Goal: Transaction & Acquisition: Purchase product/service

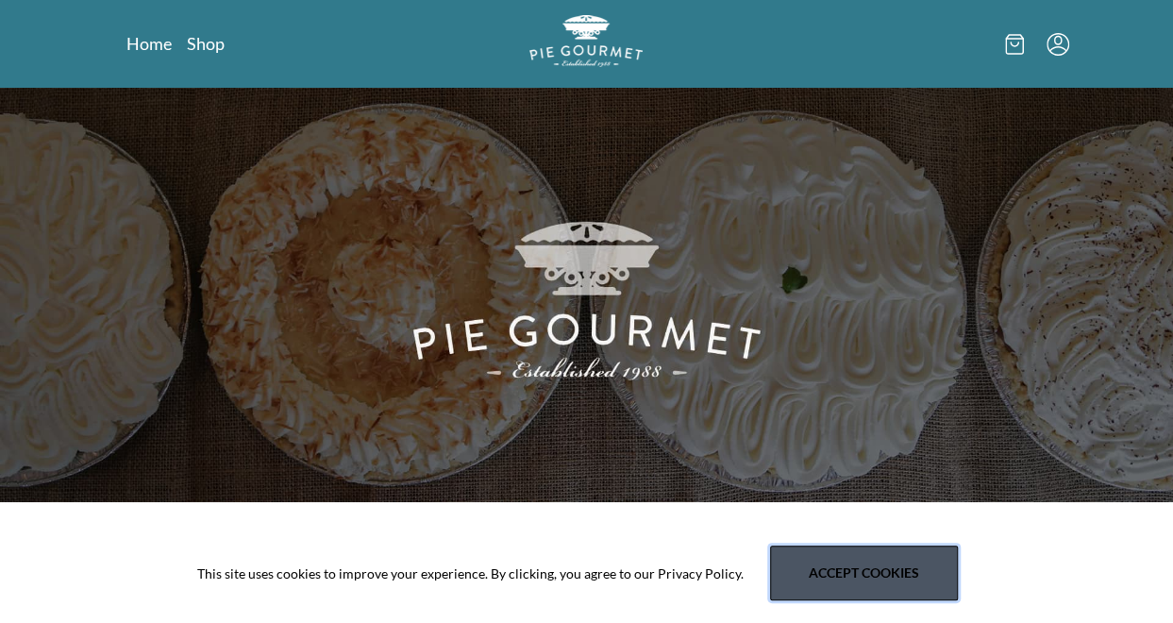
click at [815, 569] on button "Accept cookies" at bounding box center [864, 572] width 188 height 55
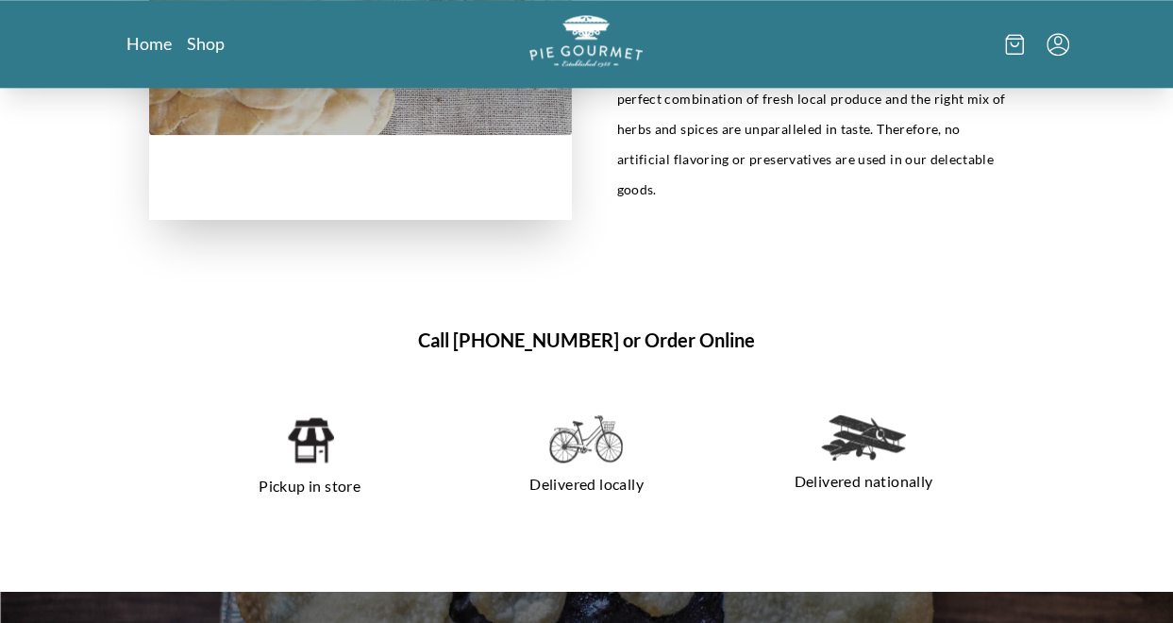
scroll to position [1114, 0]
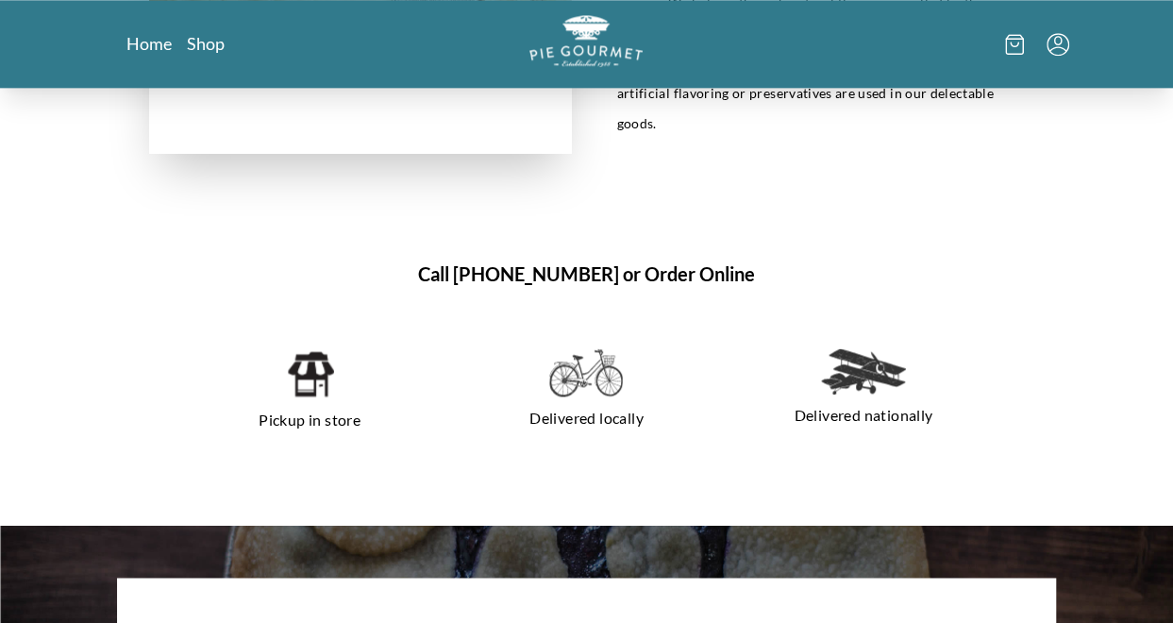
click at [584, 348] on img at bounding box center [586, 372] width 74 height 49
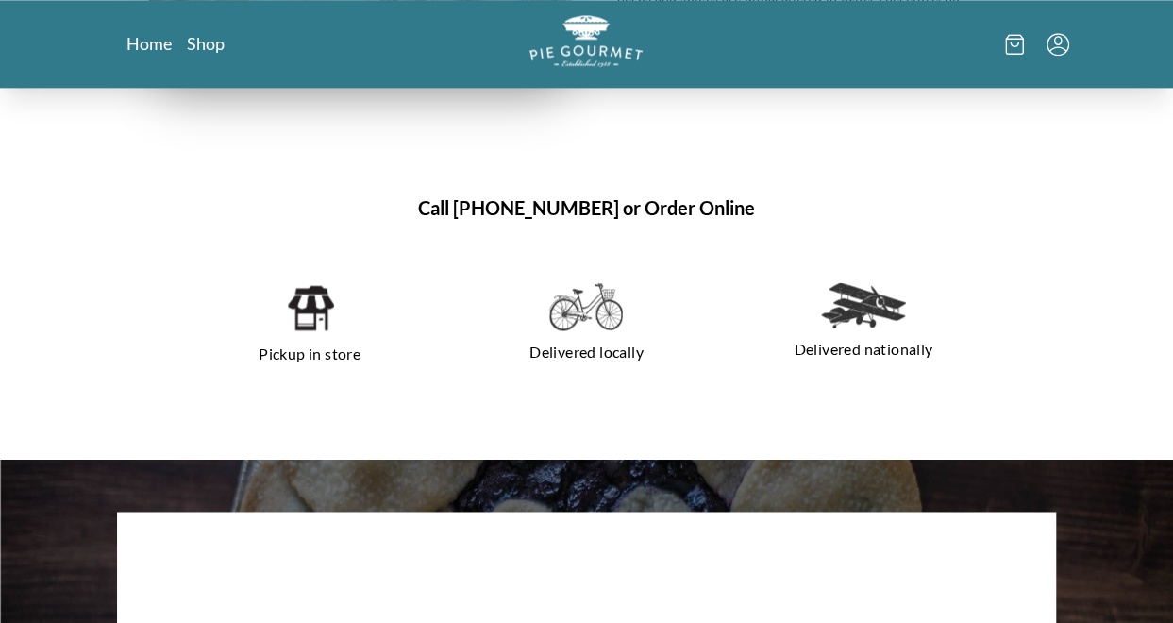
scroll to position [1183, 0]
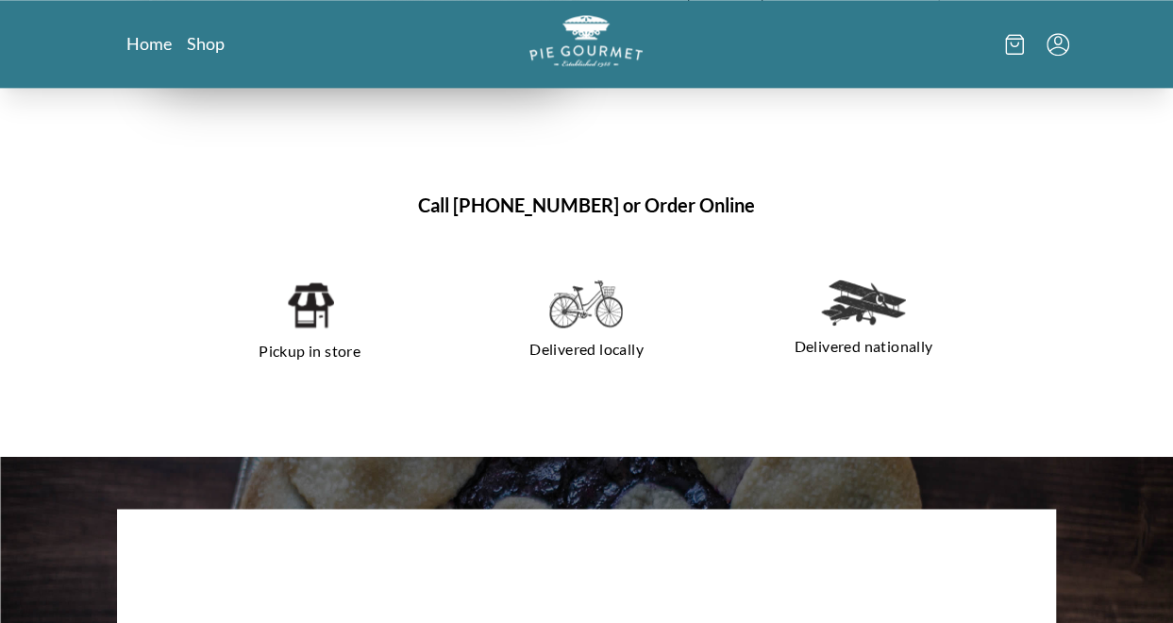
click at [578, 279] on img at bounding box center [586, 303] width 74 height 49
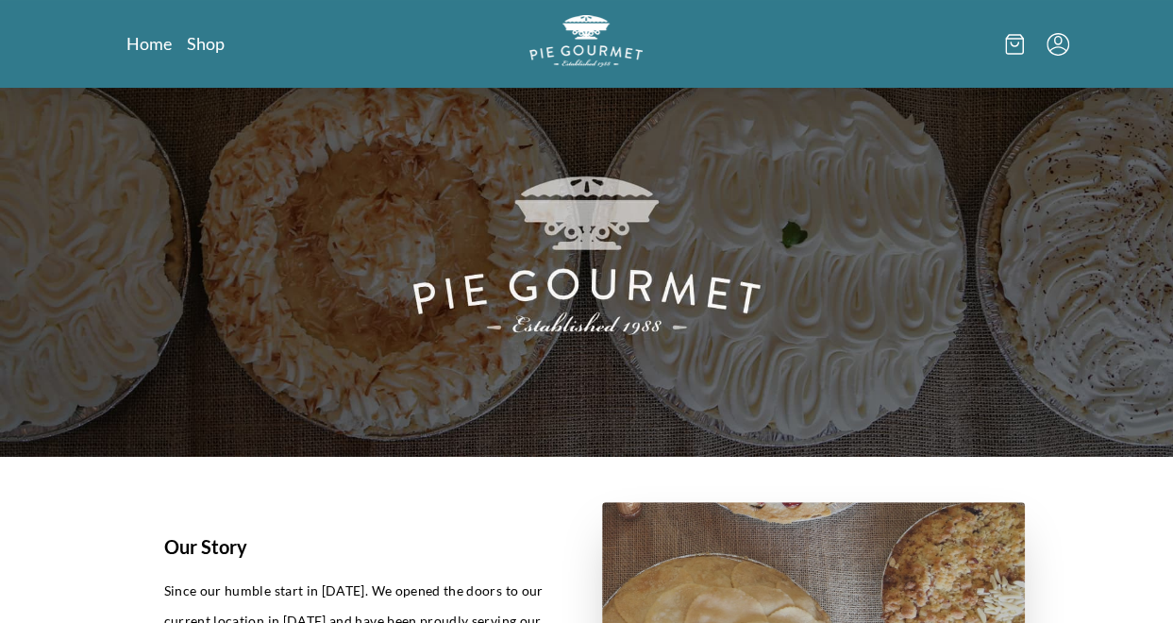
scroll to position [0, 0]
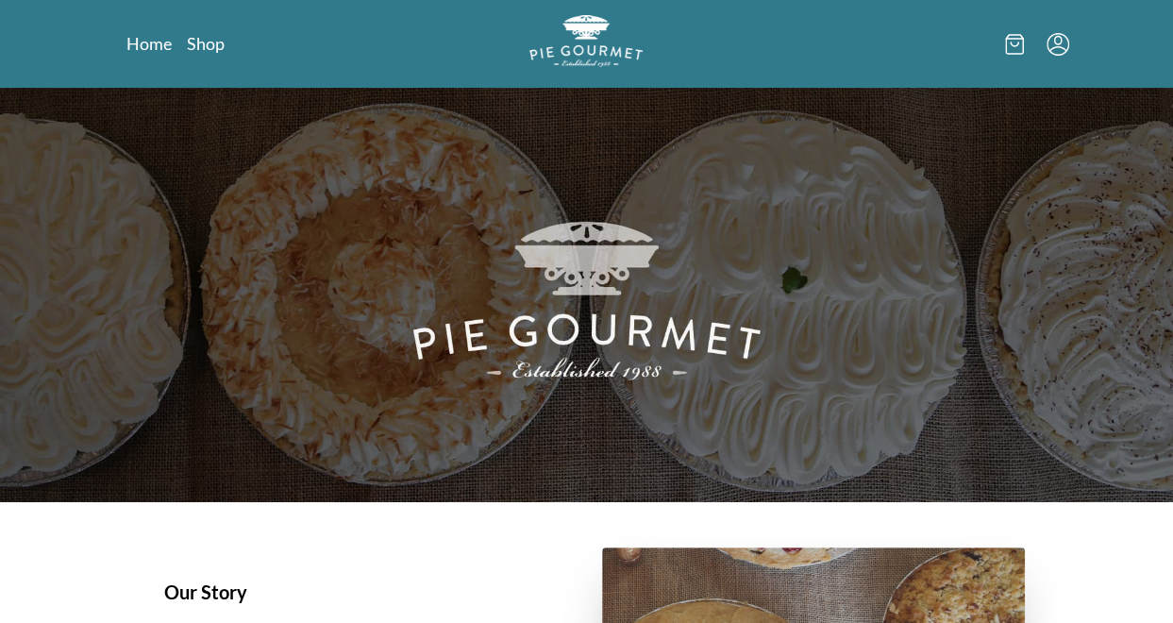
click at [1017, 42] on icon at bounding box center [1014, 44] width 19 height 21
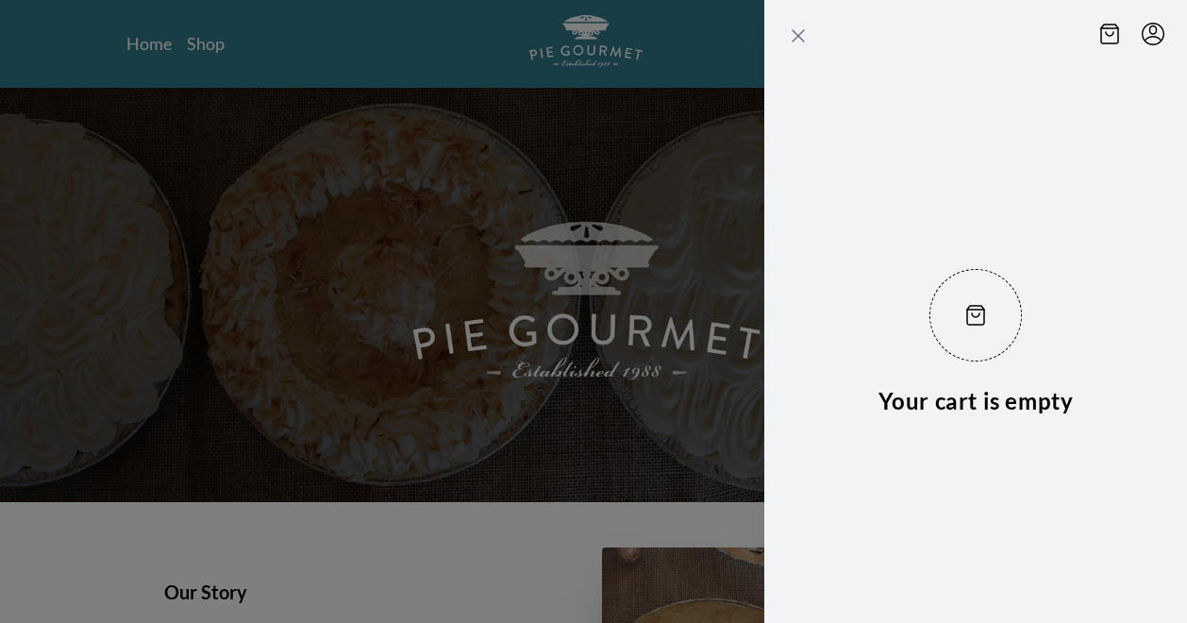
click at [796, 33] on icon "Close panel" at bounding box center [798, 35] width 11 height 11
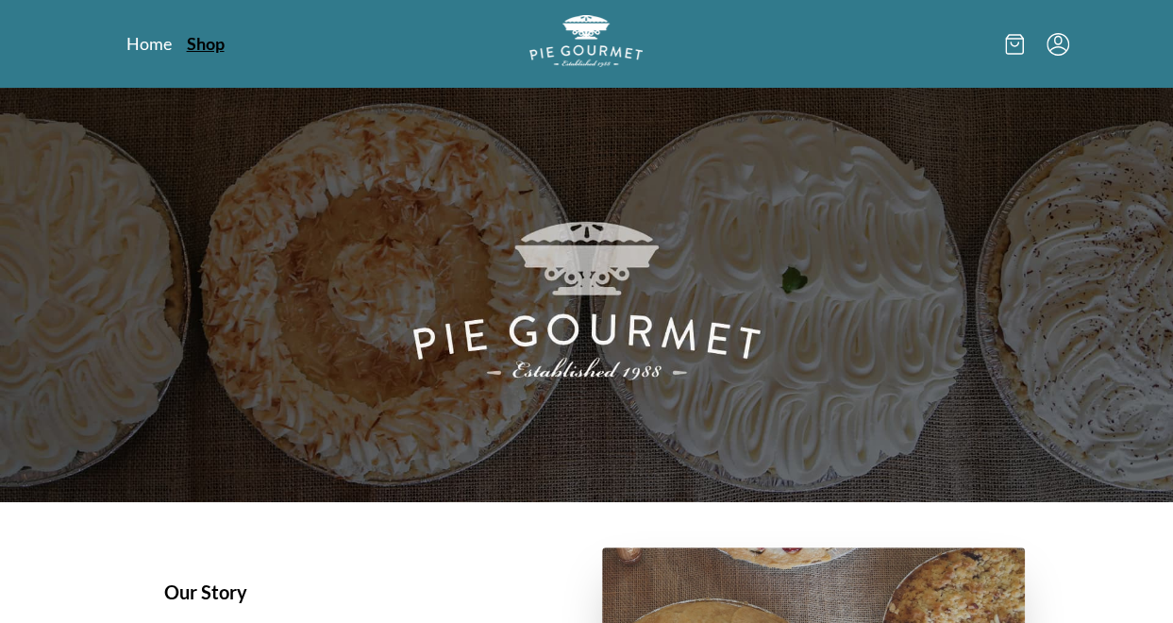
click at [205, 42] on link "Shop" at bounding box center [206, 43] width 38 height 23
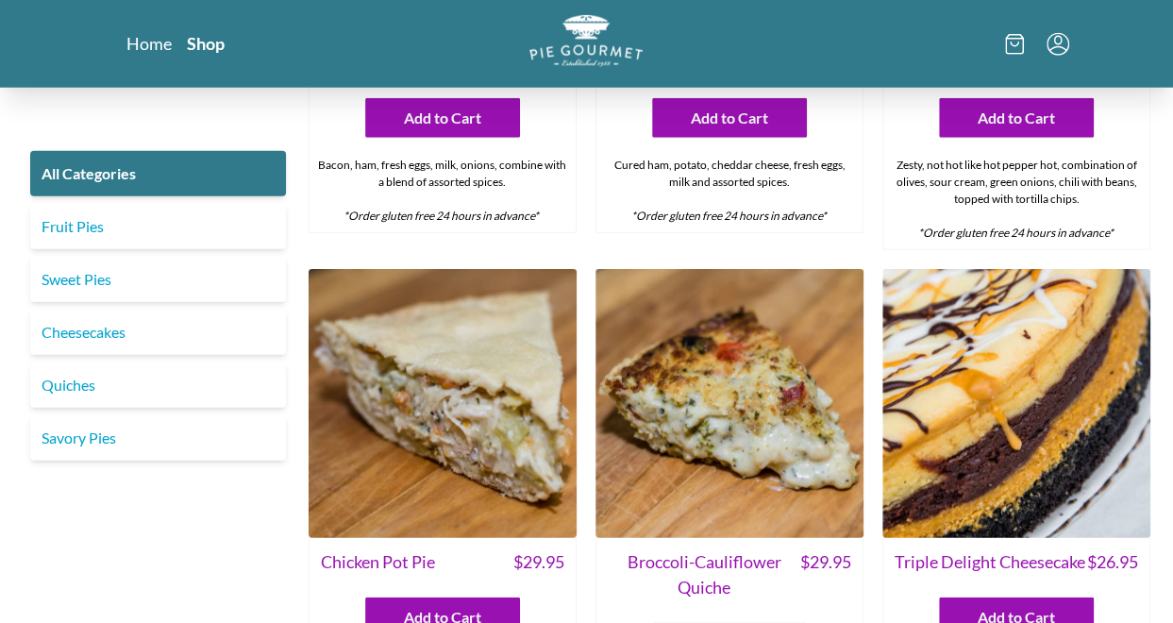
scroll to position [2417, 0]
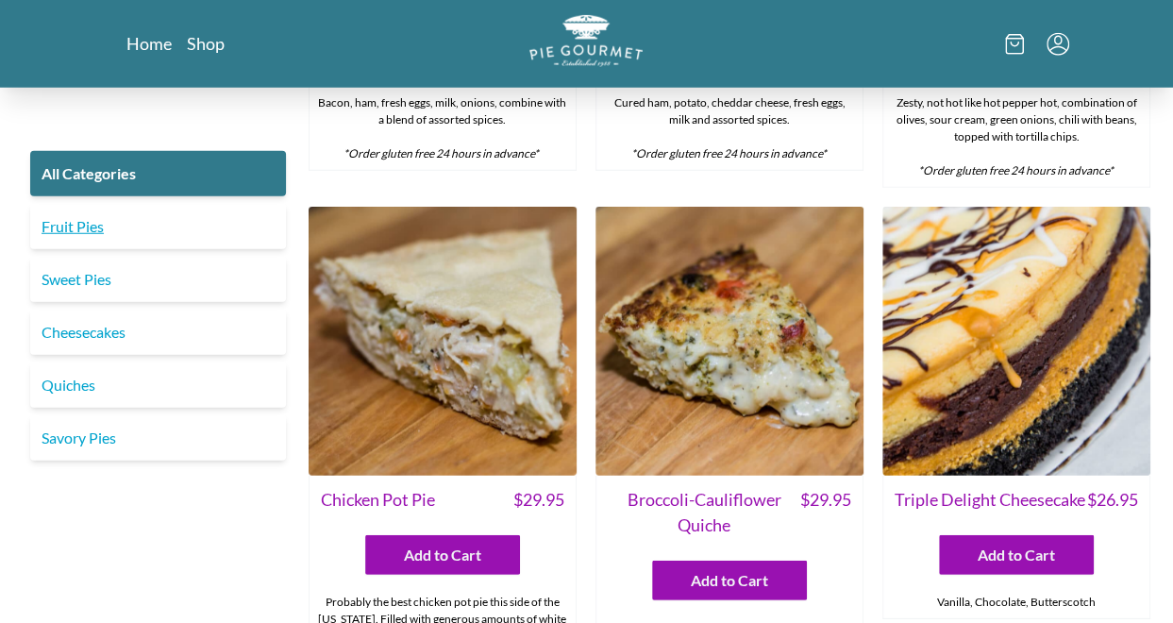
click at [102, 235] on link "Fruit Pies" at bounding box center [158, 226] width 256 height 45
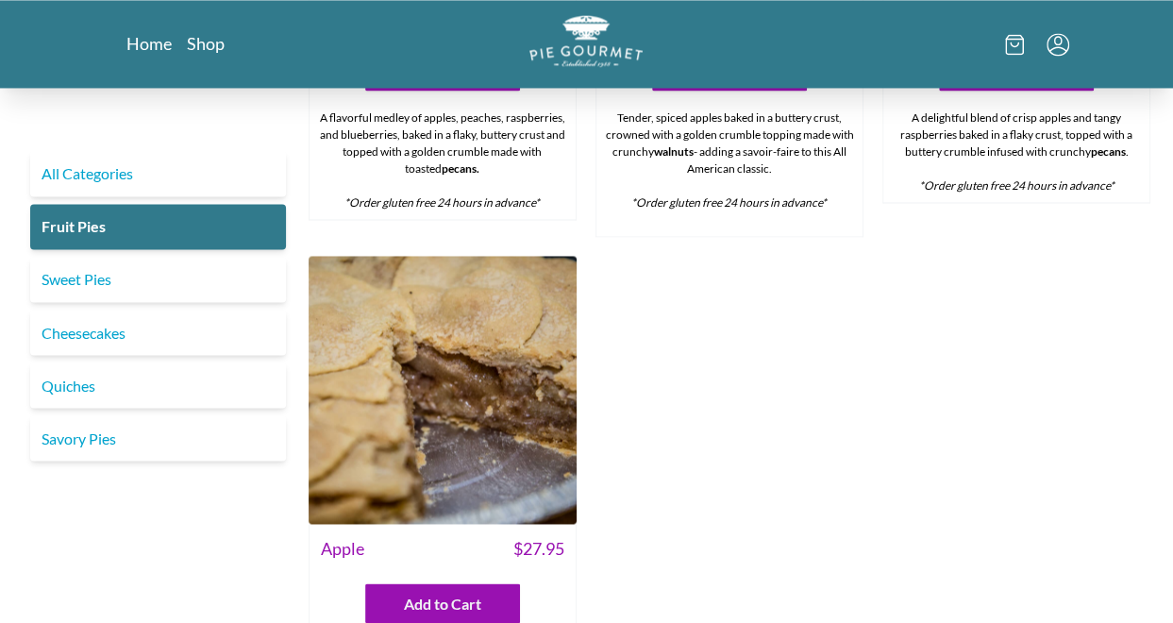
scroll to position [1434, 0]
click at [81, 450] on link "Savory Pies" at bounding box center [158, 437] width 256 height 45
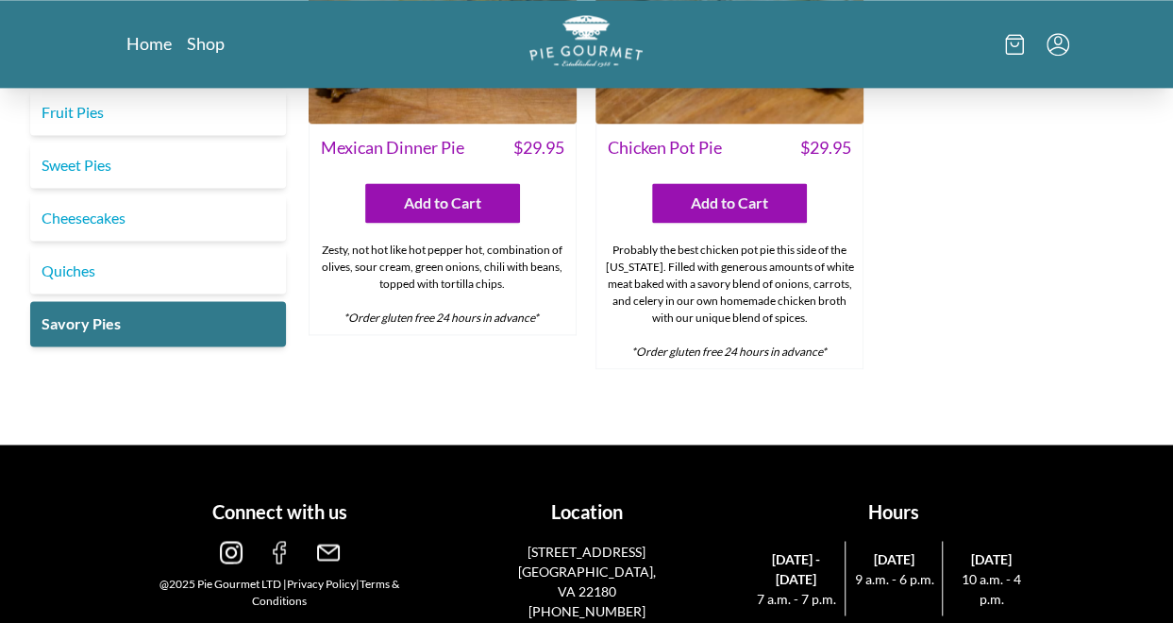
scroll to position [1227, 0]
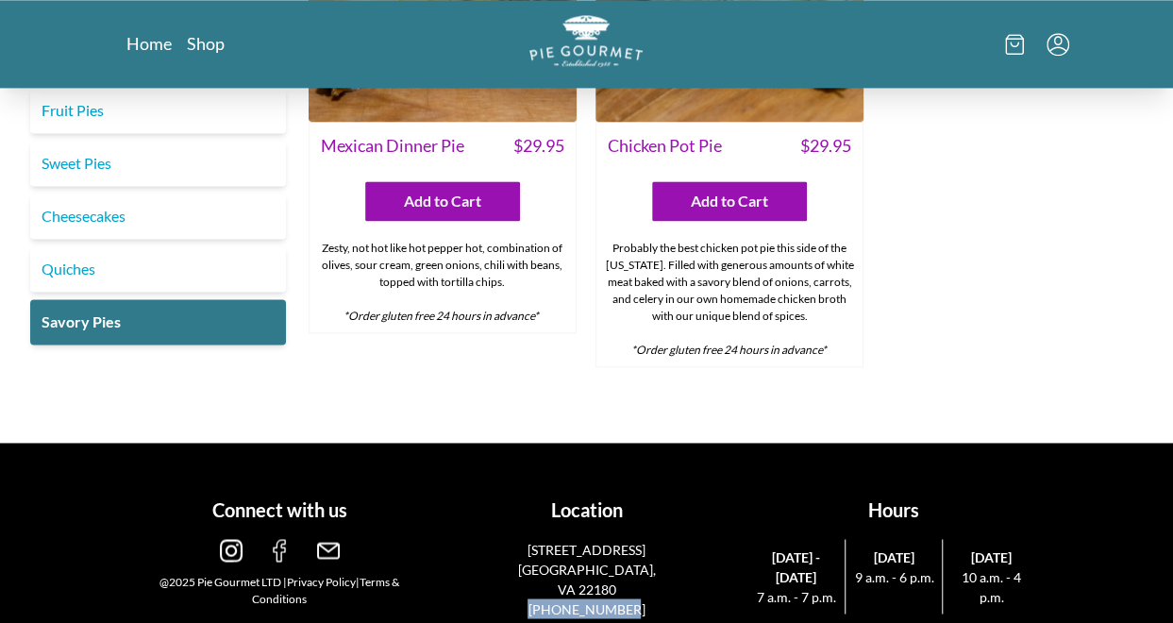
drag, startPoint x: 531, startPoint y: 559, endPoint x: 633, endPoint y: 567, distance: 102.2
click at [633, 567] on div "[STREET_ADDRESS] (703)281-7437" at bounding box center [586, 578] width 146 height 79
copy link "[PHONE_NUMBER]"
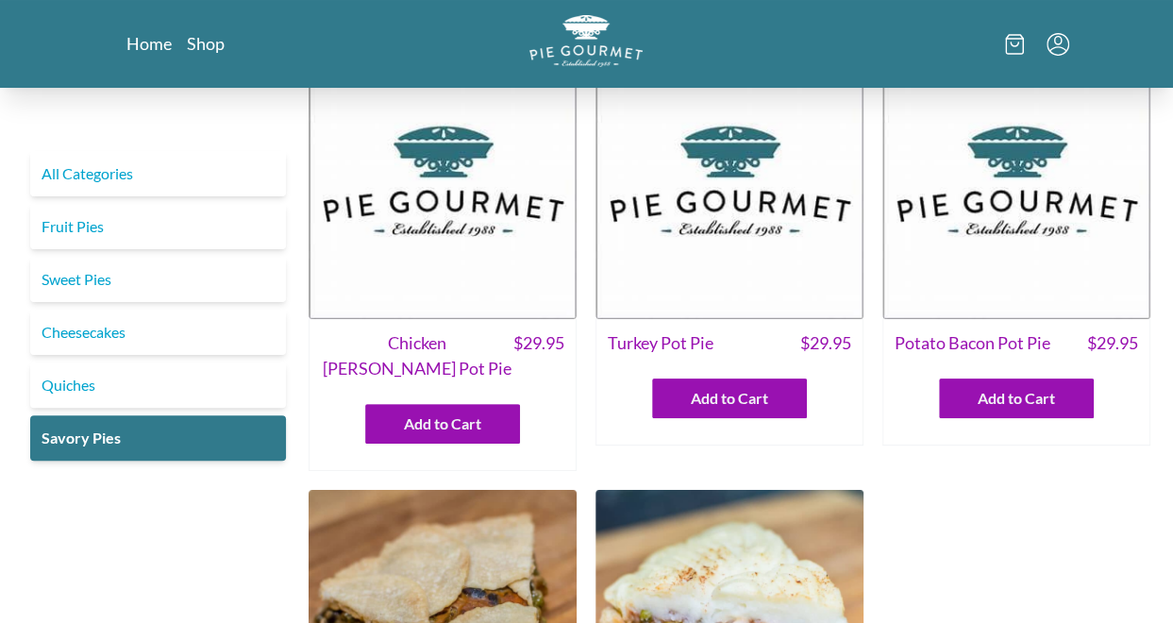
scroll to position [0, 0]
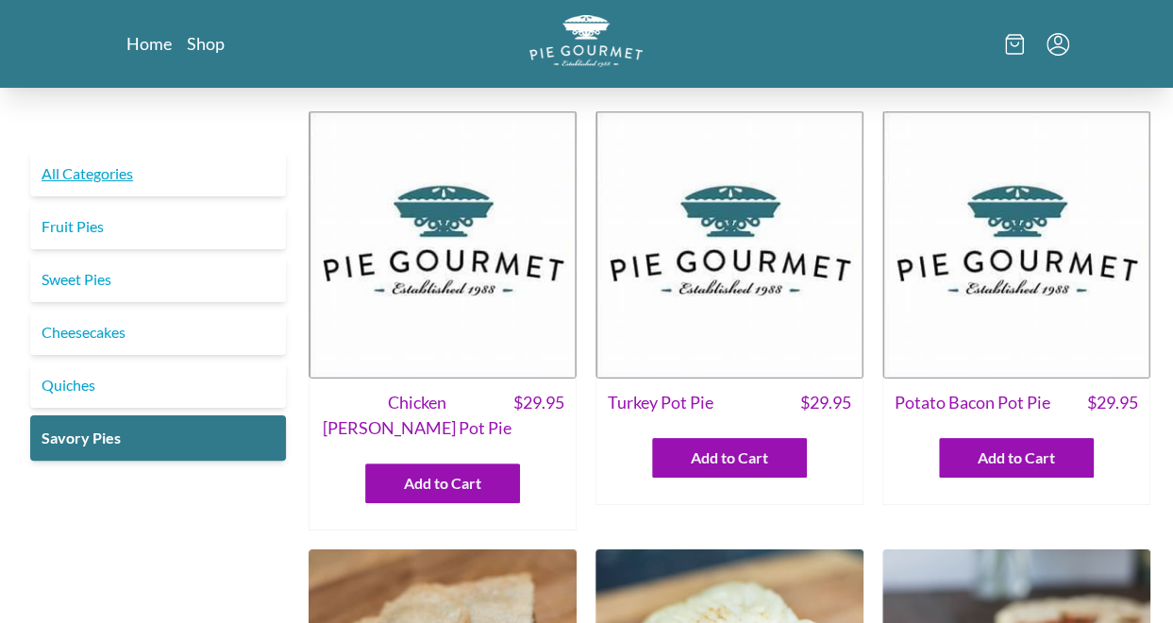
click at [106, 176] on link "All Categories" at bounding box center [158, 173] width 256 height 45
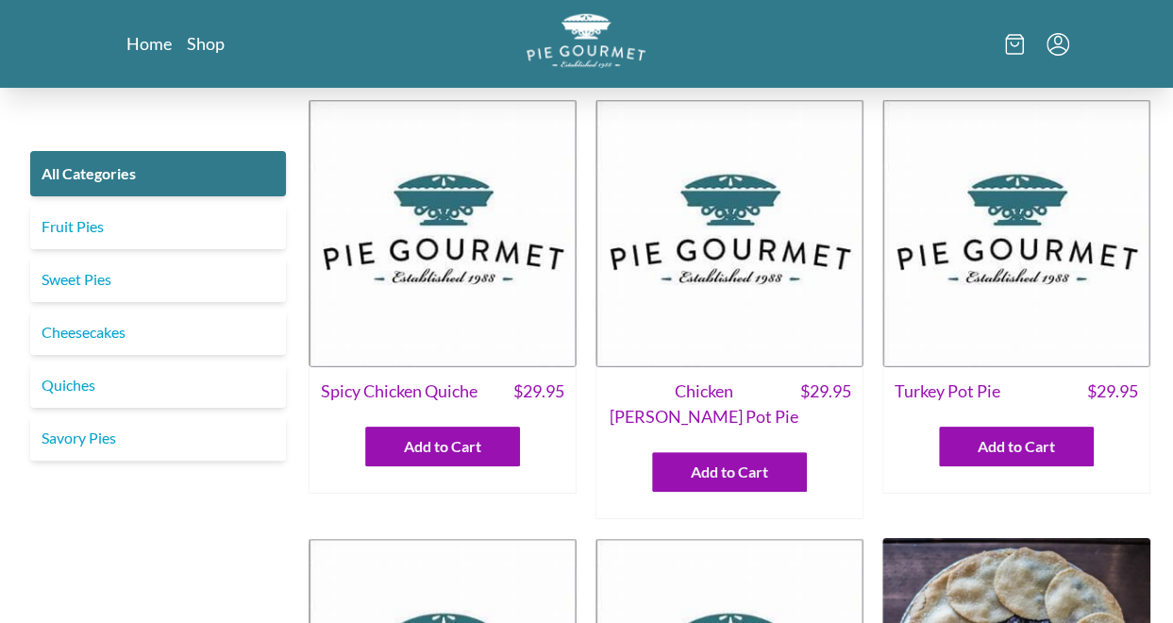
click at [579, 54] on img "Logo" at bounding box center [585, 40] width 119 height 55
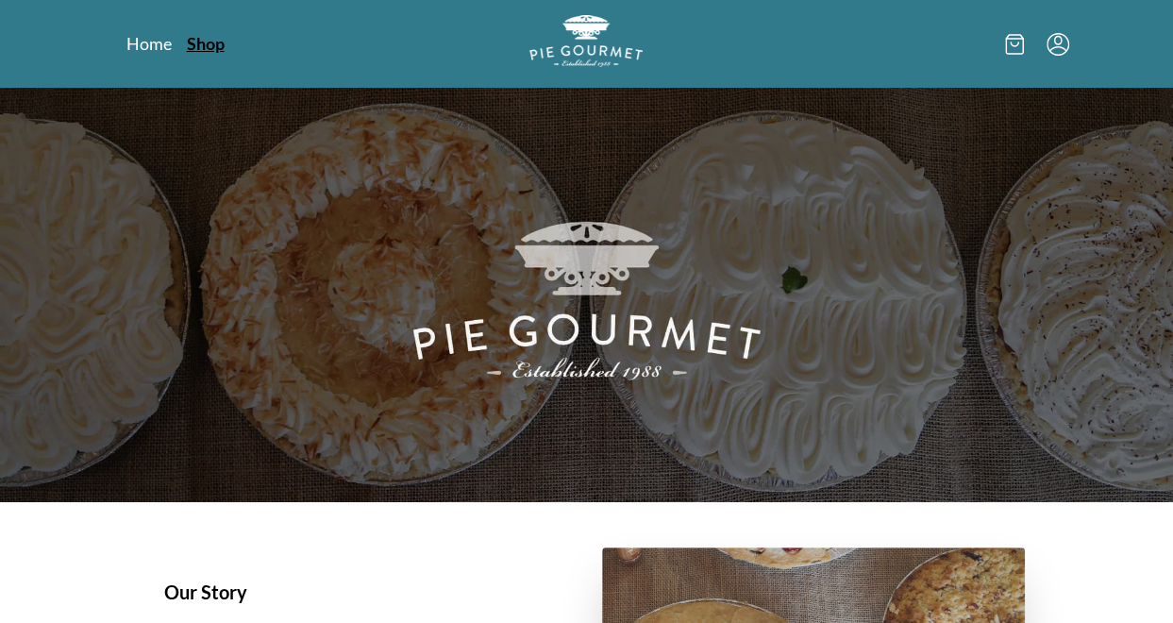
click at [208, 40] on link "Shop" at bounding box center [206, 43] width 38 height 23
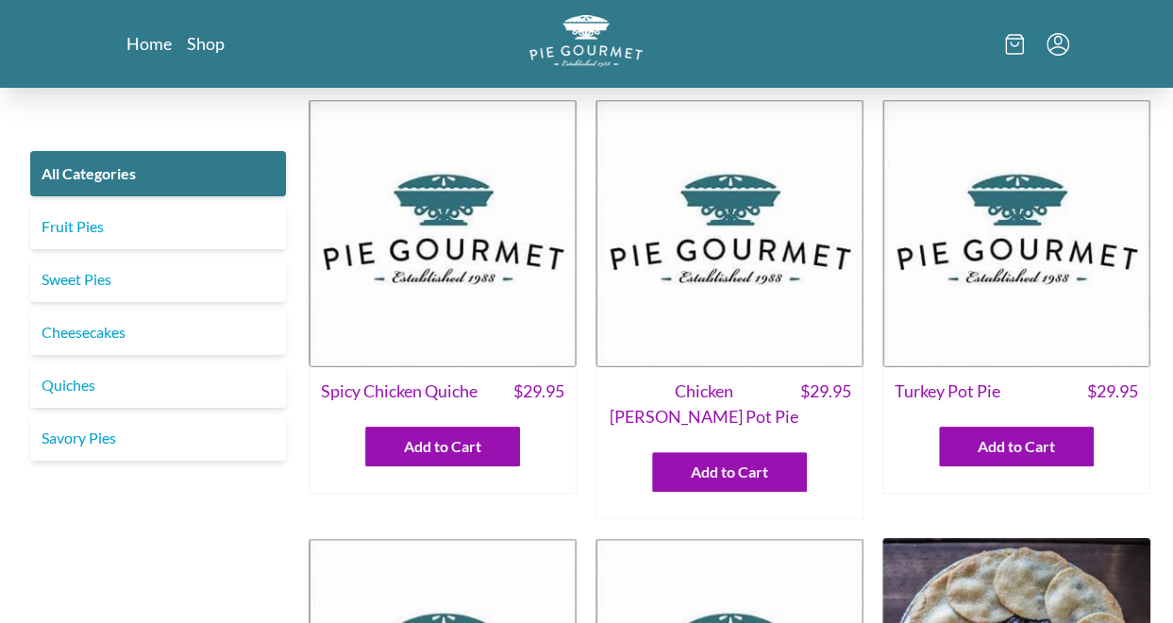
click at [1062, 47] on icon "Menu" at bounding box center [1057, 44] width 23 height 23
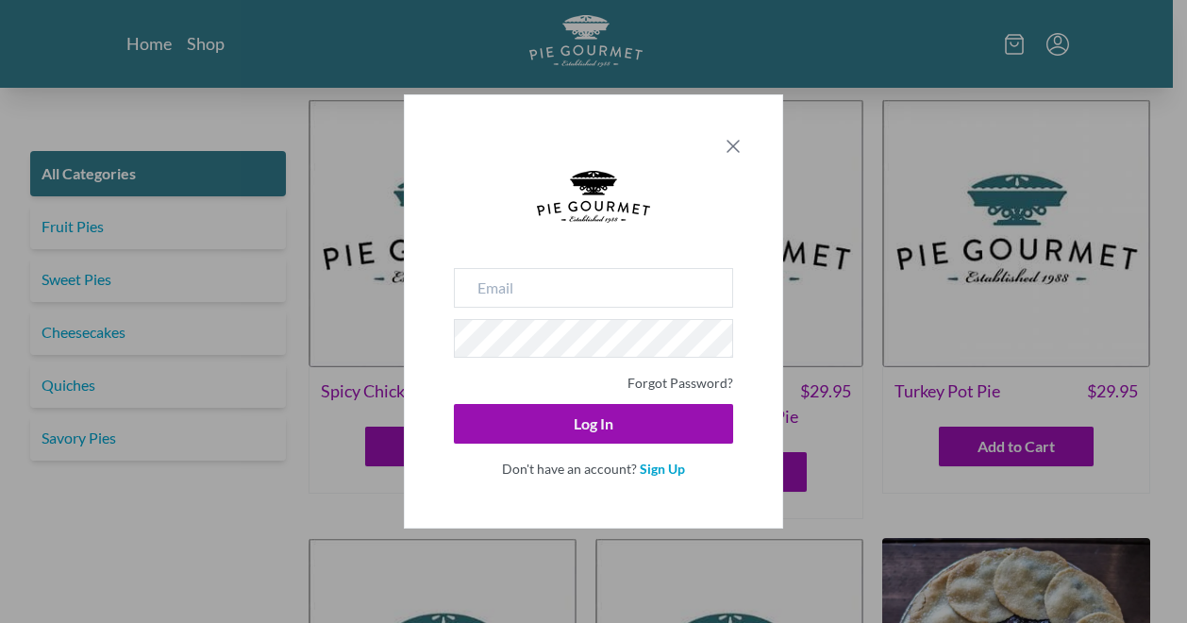
click at [732, 145] on icon "Close panel" at bounding box center [732, 146] width 11 height 11
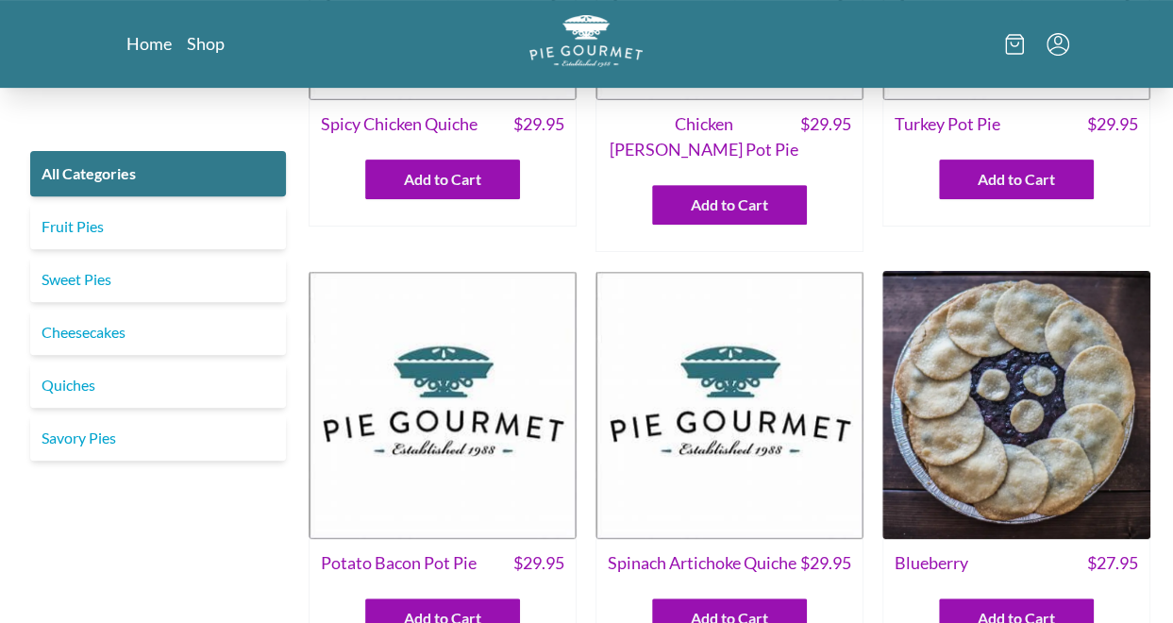
scroll to position [268, 0]
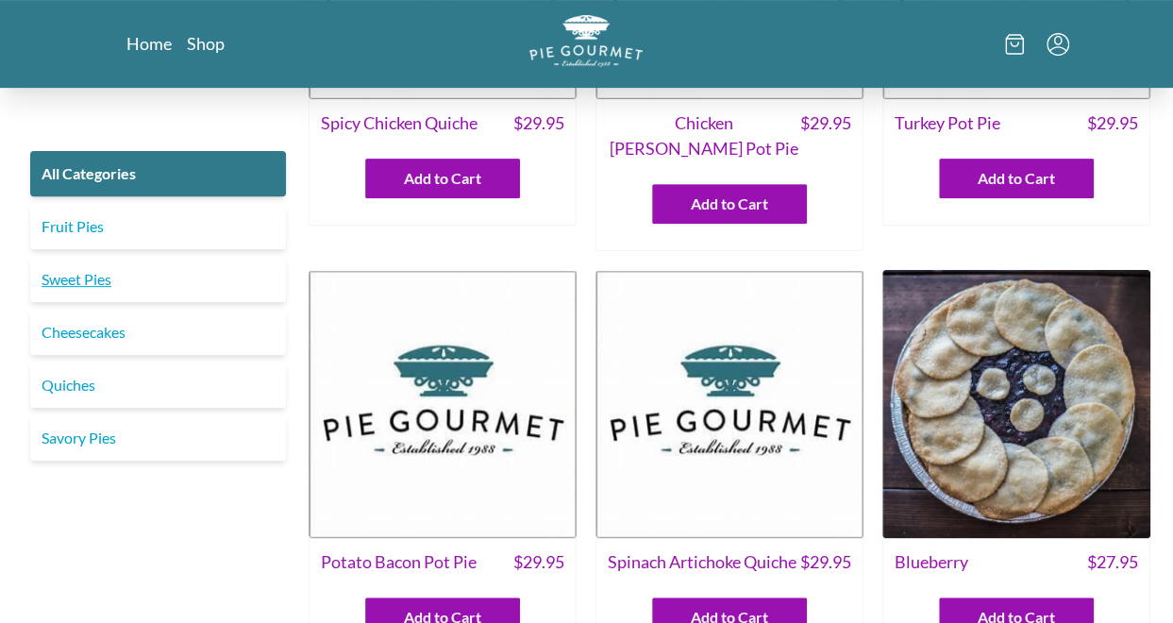
click at [107, 276] on link "Sweet Pies" at bounding box center [158, 279] width 256 height 45
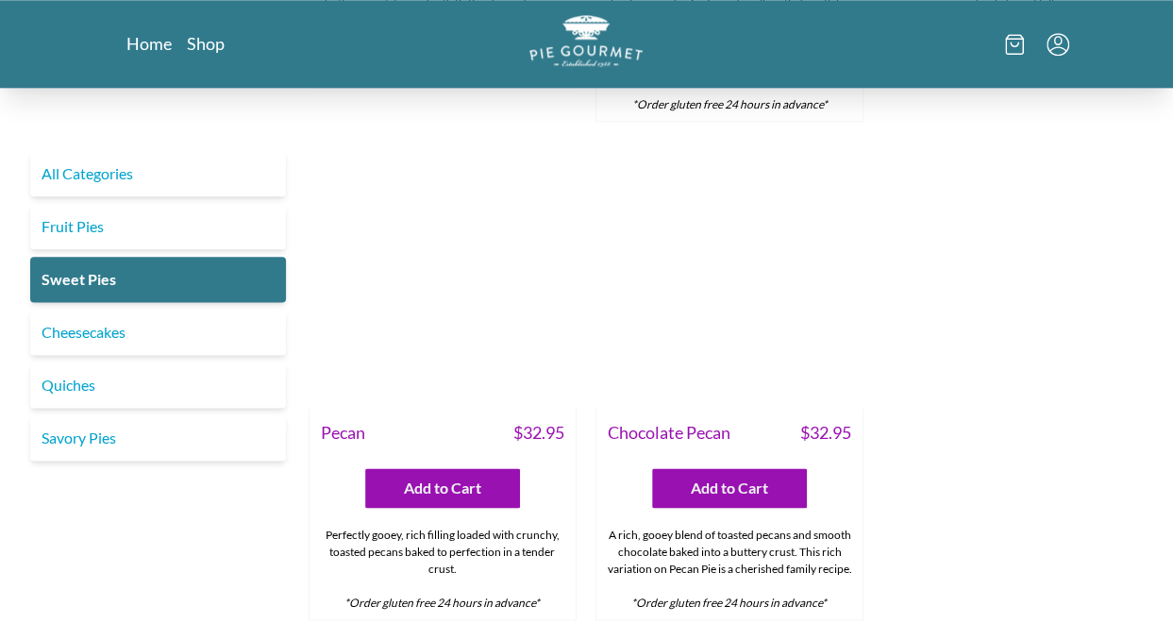
scroll to position [1050, 0]
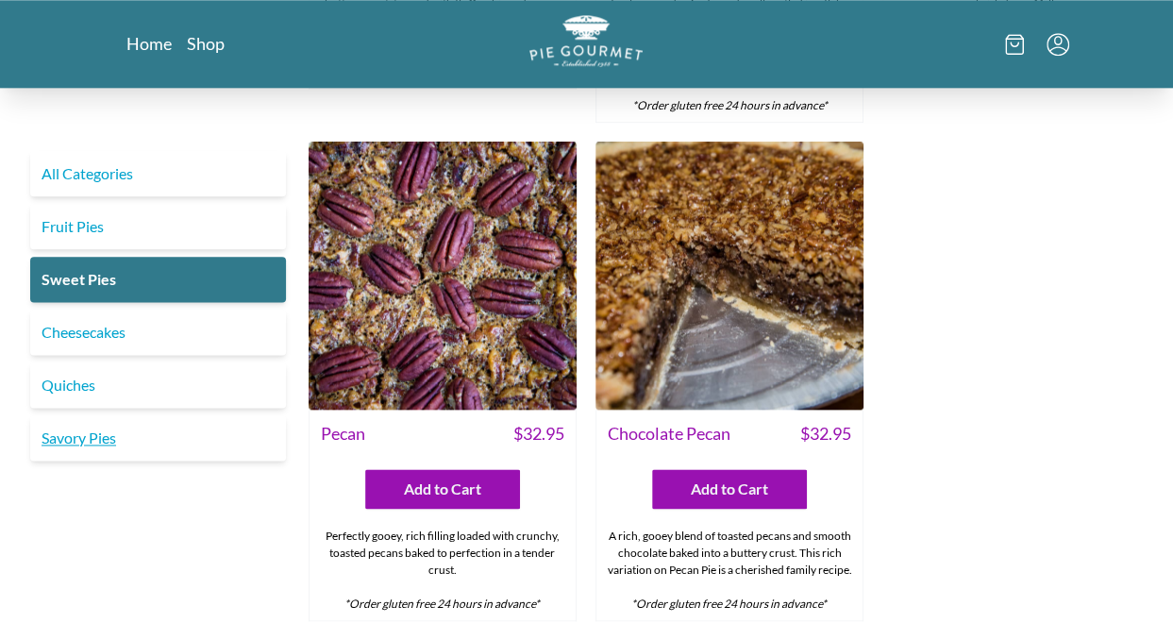
click at [112, 440] on link "Savory Pies" at bounding box center [158, 437] width 256 height 45
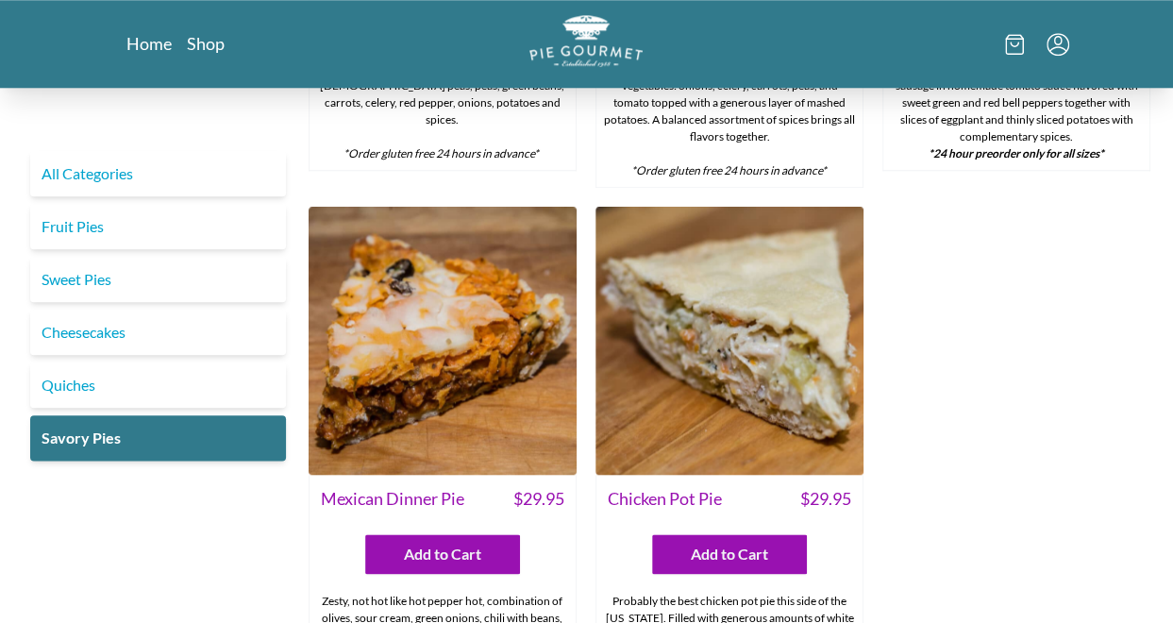
scroll to position [827, 0]
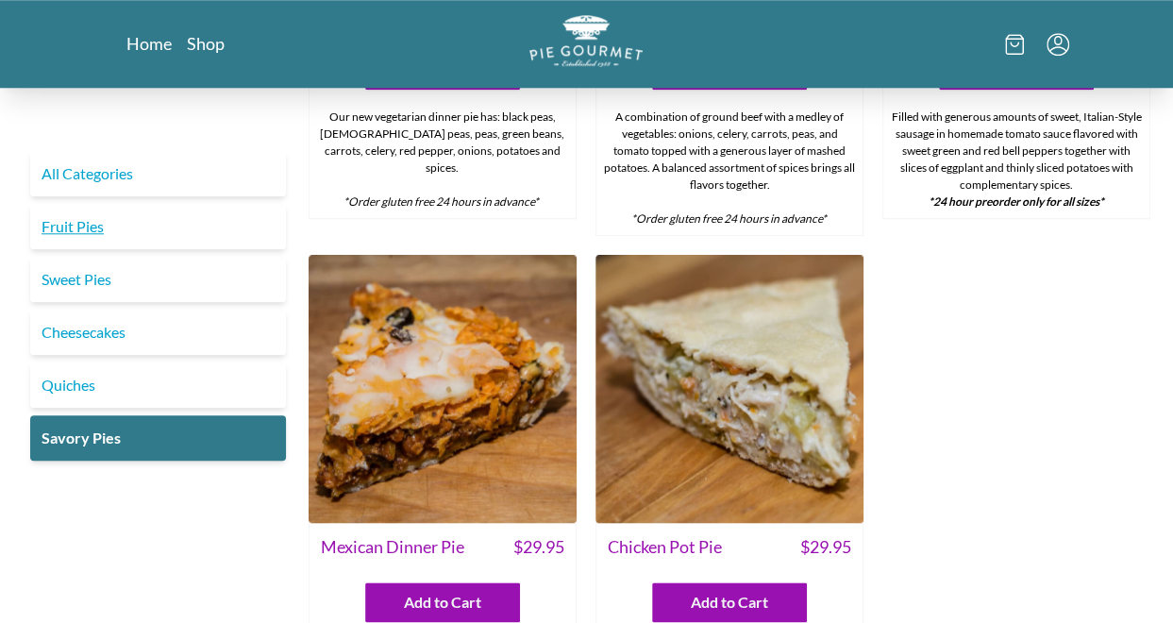
click at [82, 240] on link "Fruit Pies" at bounding box center [158, 226] width 256 height 45
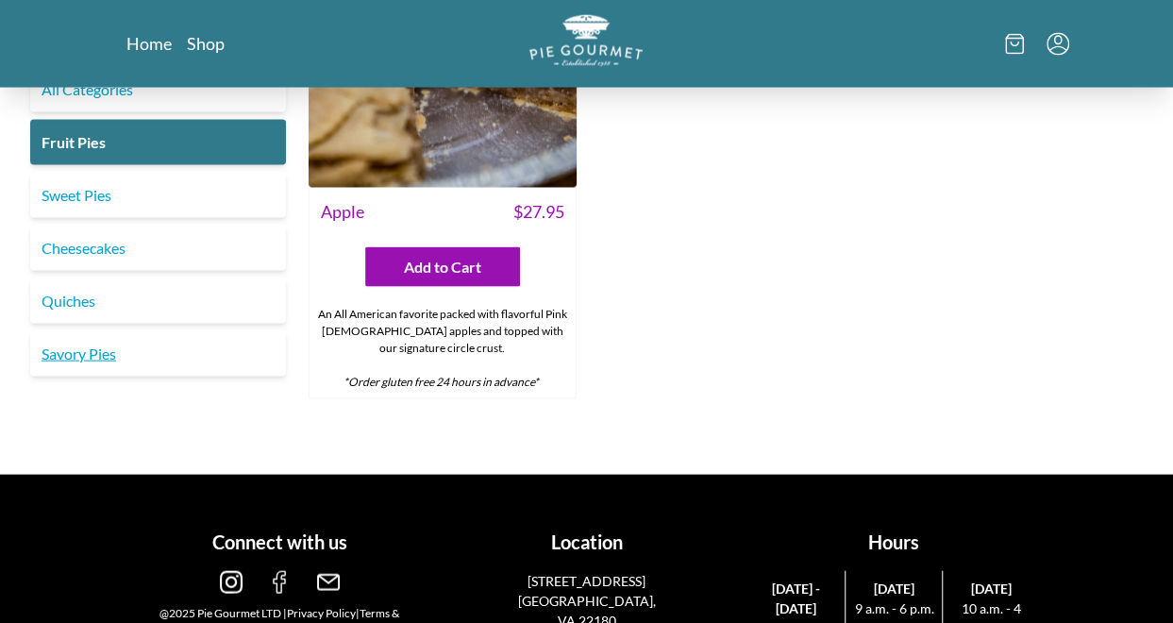
scroll to position [1810, 0]
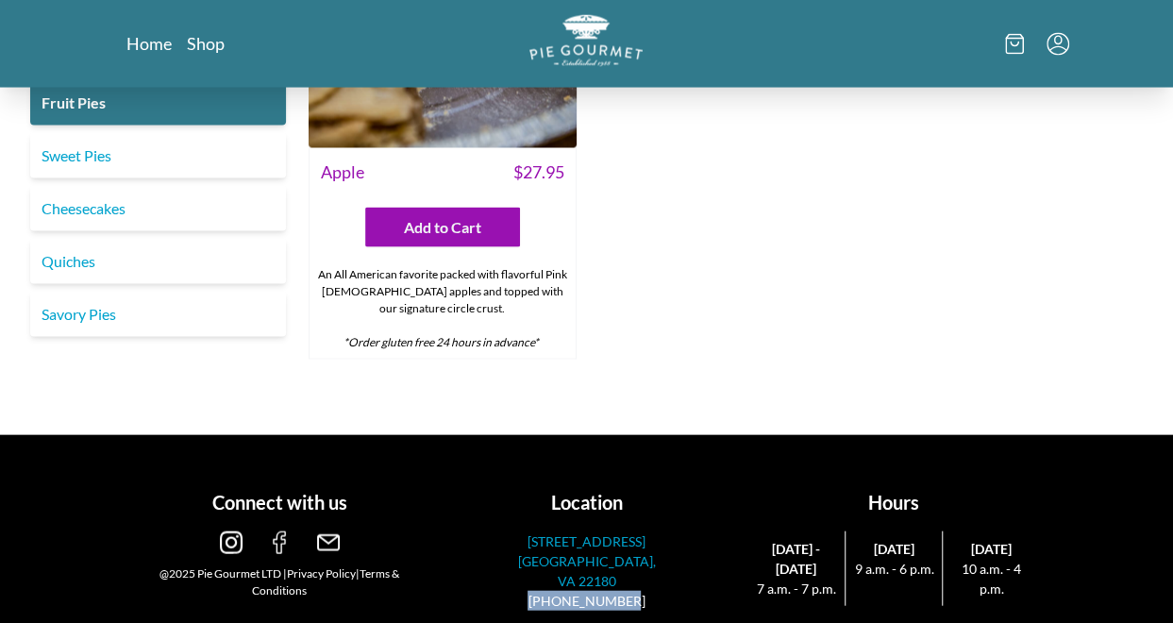
click at [550, 531] on p "[STREET_ADDRESS]" at bounding box center [586, 541] width 146 height 20
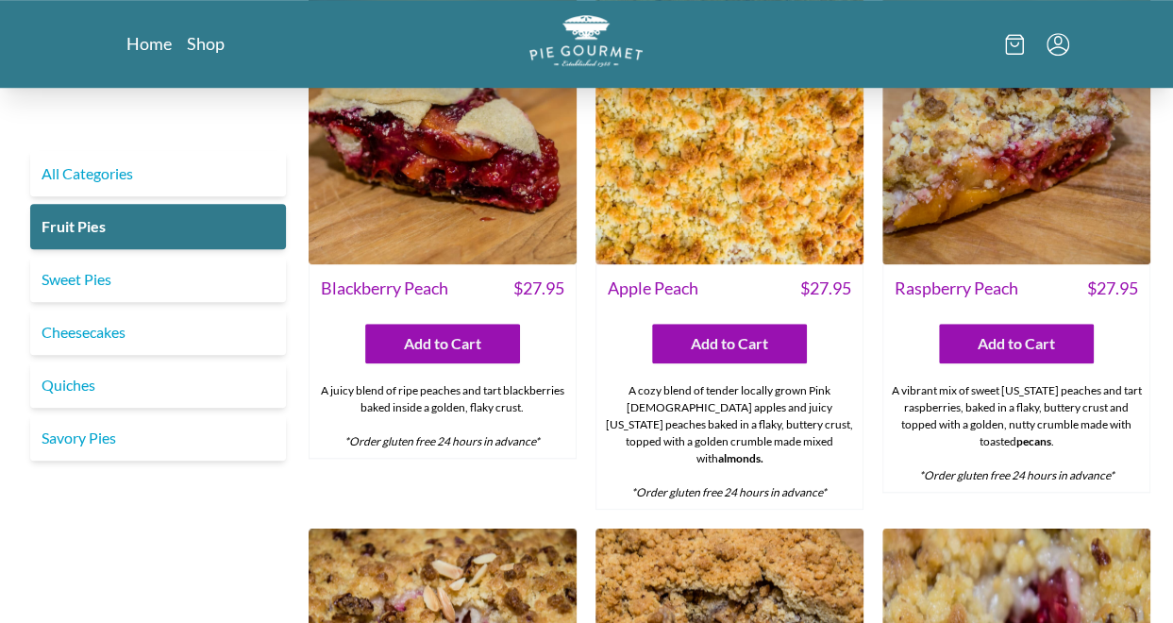
scroll to position [632, 0]
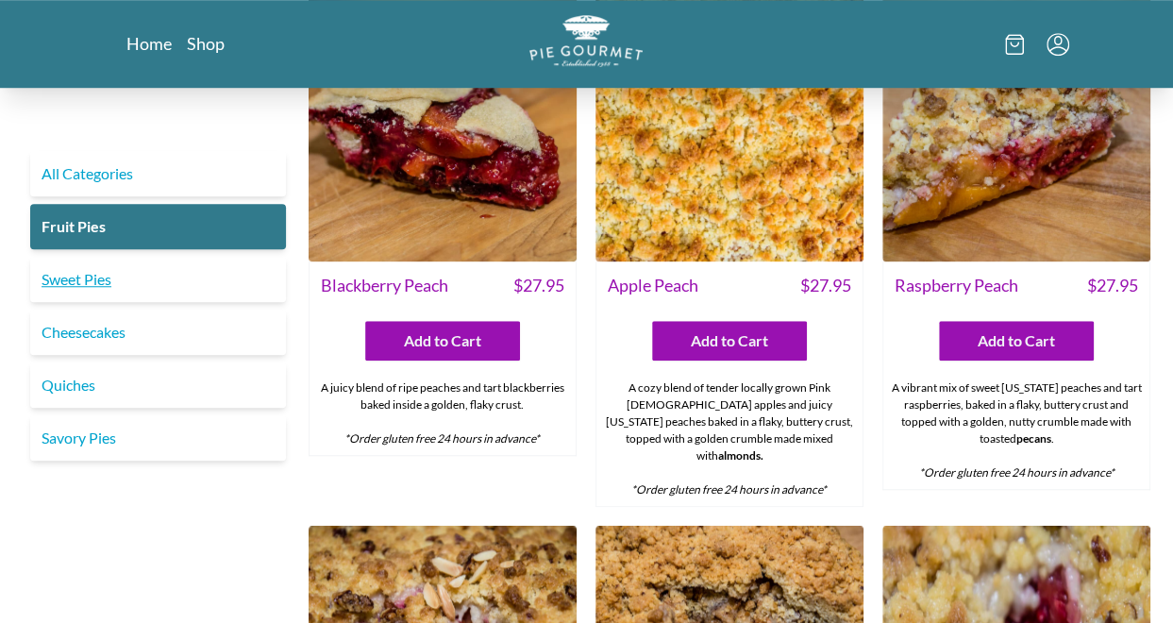
click at [136, 276] on link "Sweet Pies" at bounding box center [158, 279] width 256 height 45
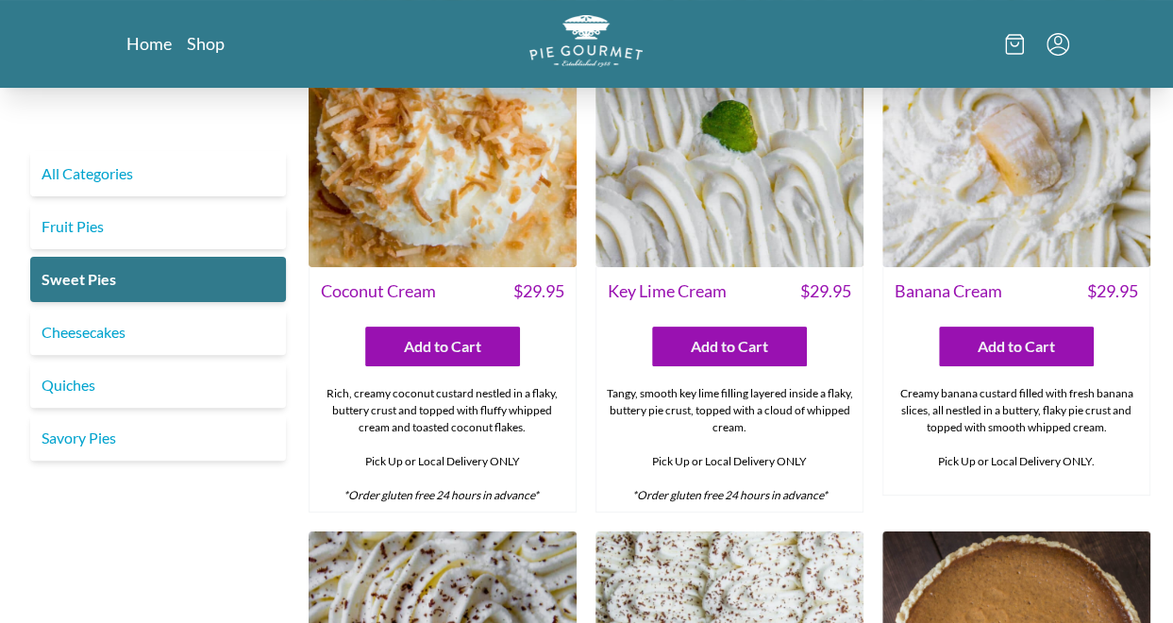
scroll to position [105, 0]
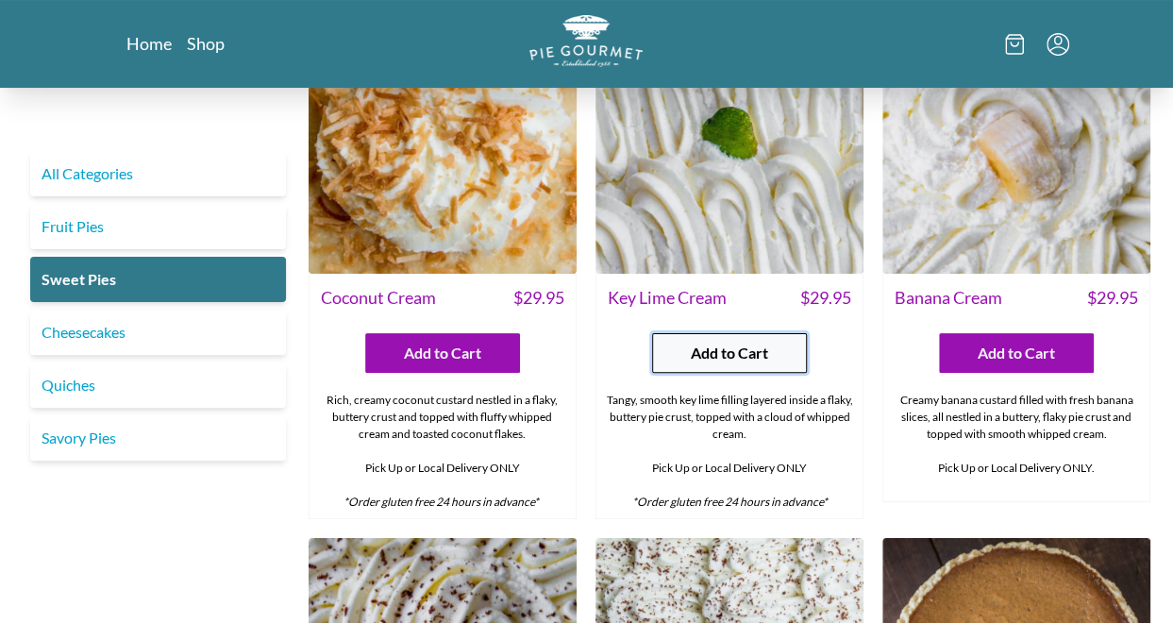
click at [723, 350] on span "Add to Cart" at bounding box center [729, 353] width 77 height 23
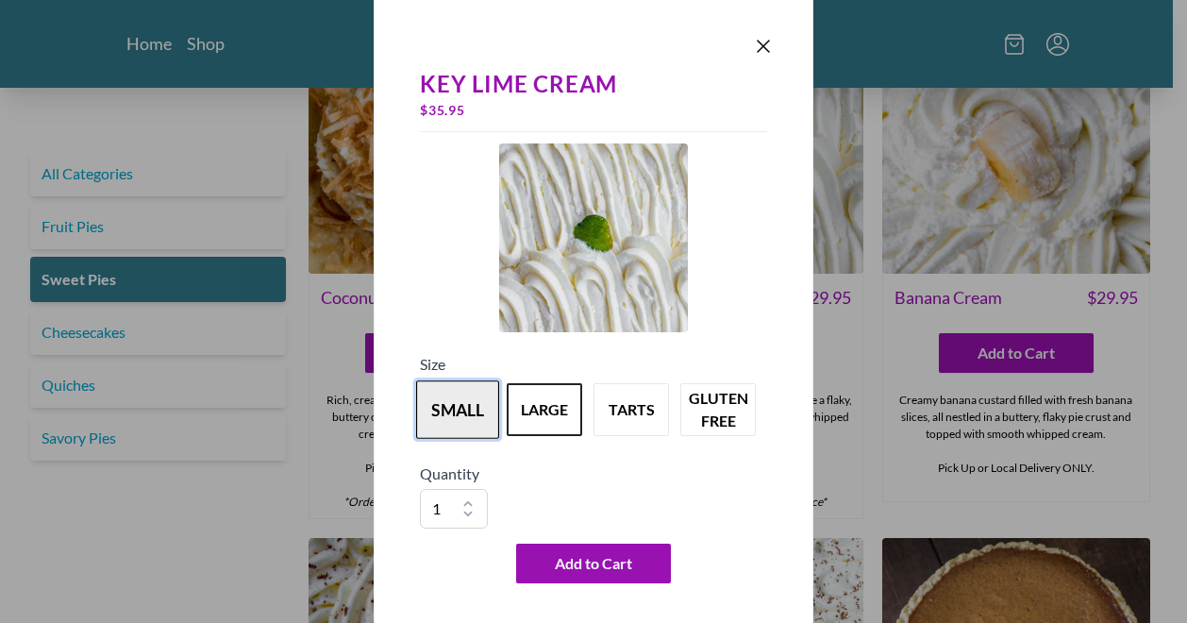
click at [469, 429] on button "small" at bounding box center [457, 409] width 83 height 58
click at [536, 424] on button "large" at bounding box center [544, 409] width 83 height 58
click at [459, 402] on button "small" at bounding box center [457, 409] width 83 height 58
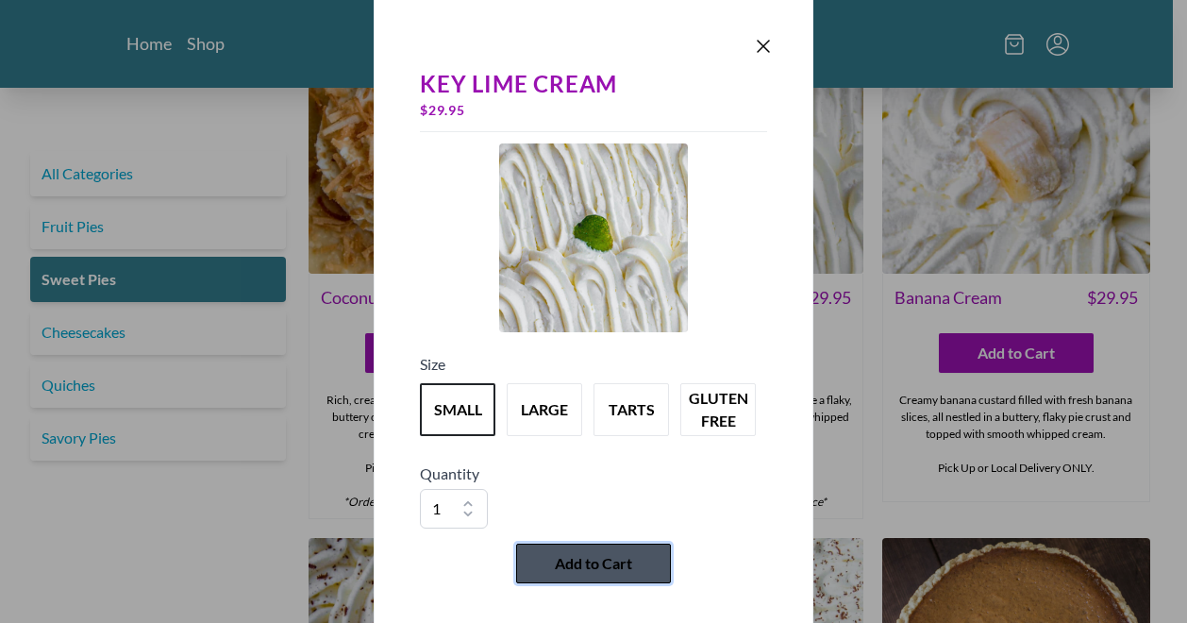
click at [603, 562] on span "Add to Cart" at bounding box center [593, 563] width 77 height 23
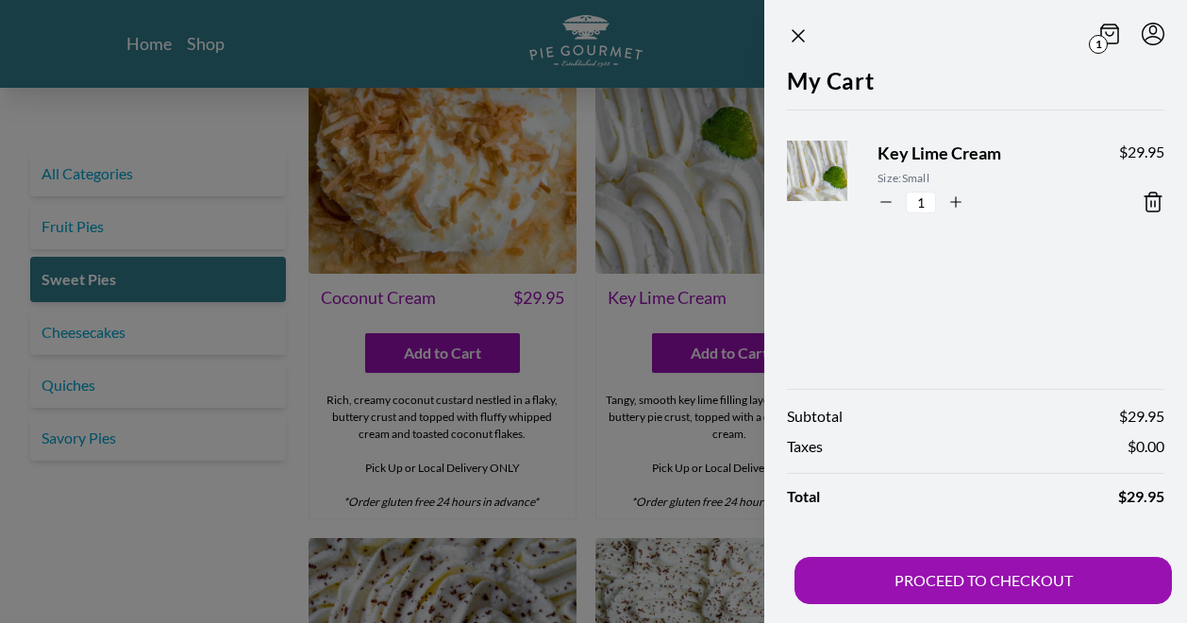
click at [601, 446] on div at bounding box center [593, 311] width 1187 height 623
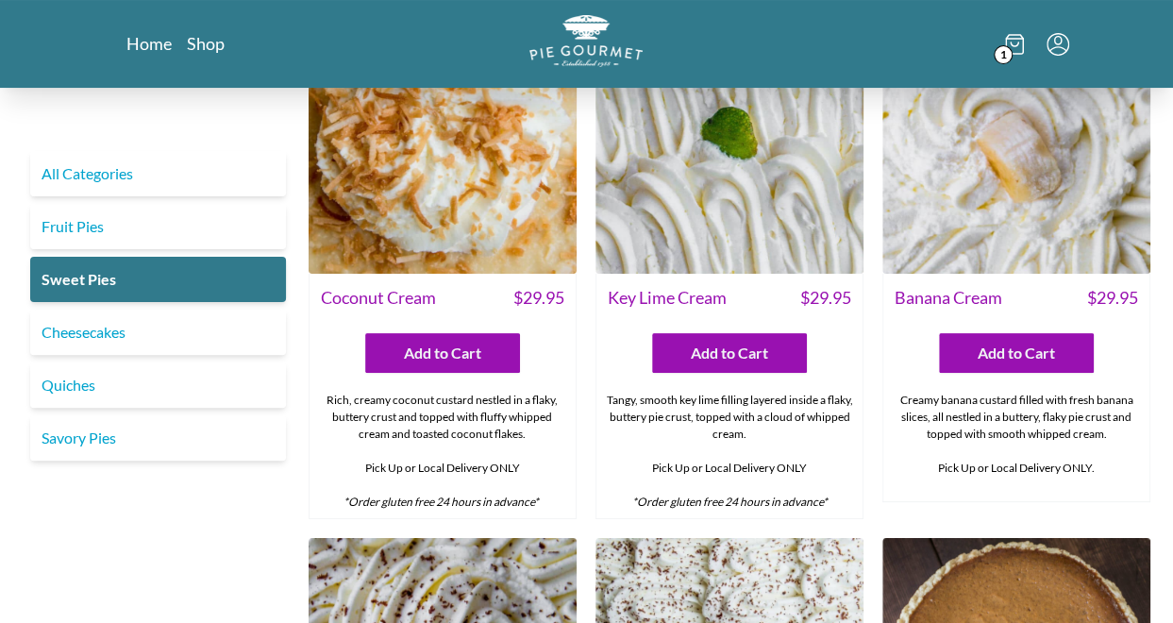
scroll to position [0, 0]
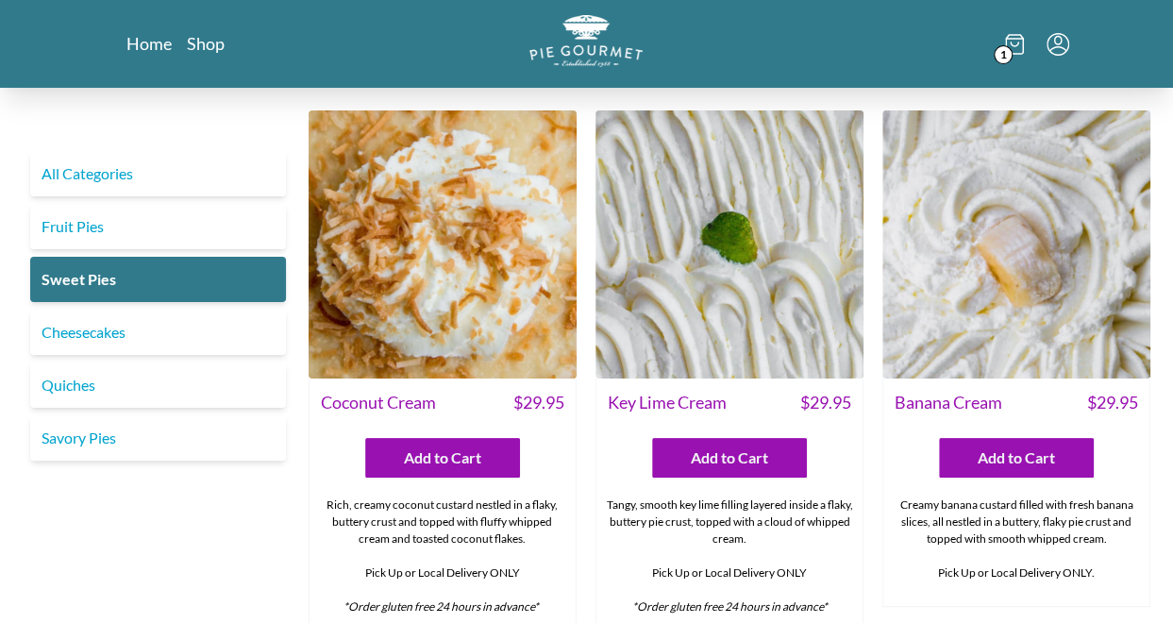
click at [676, 258] on img at bounding box center [729, 244] width 268 height 268
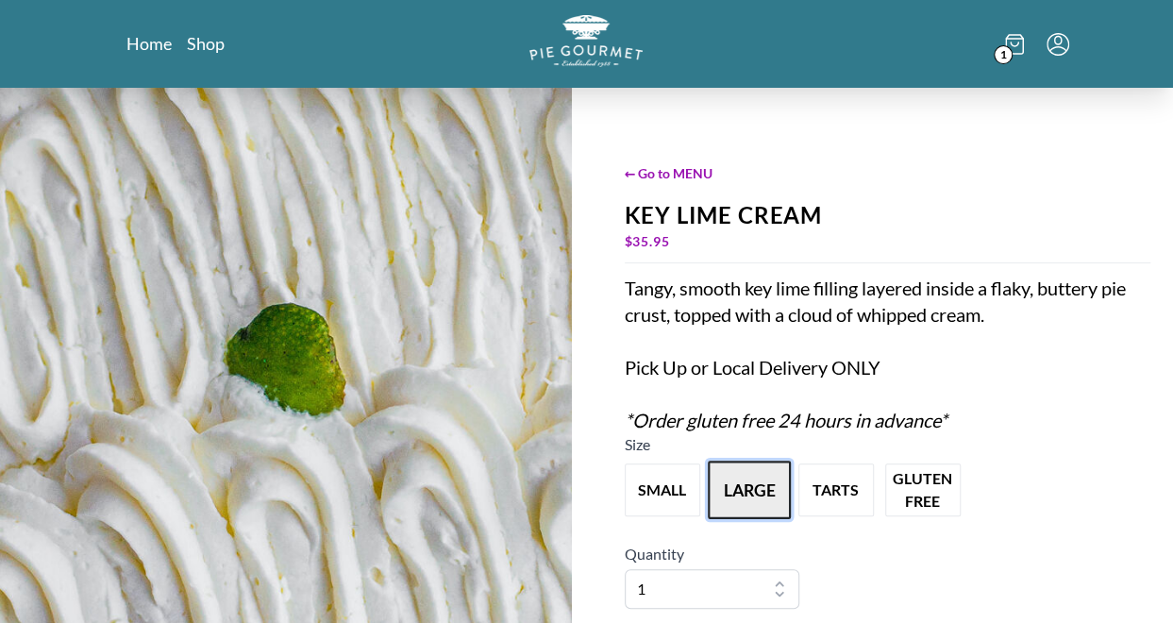
click at [751, 479] on button "large" at bounding box center [749, 489] width 83 height 58
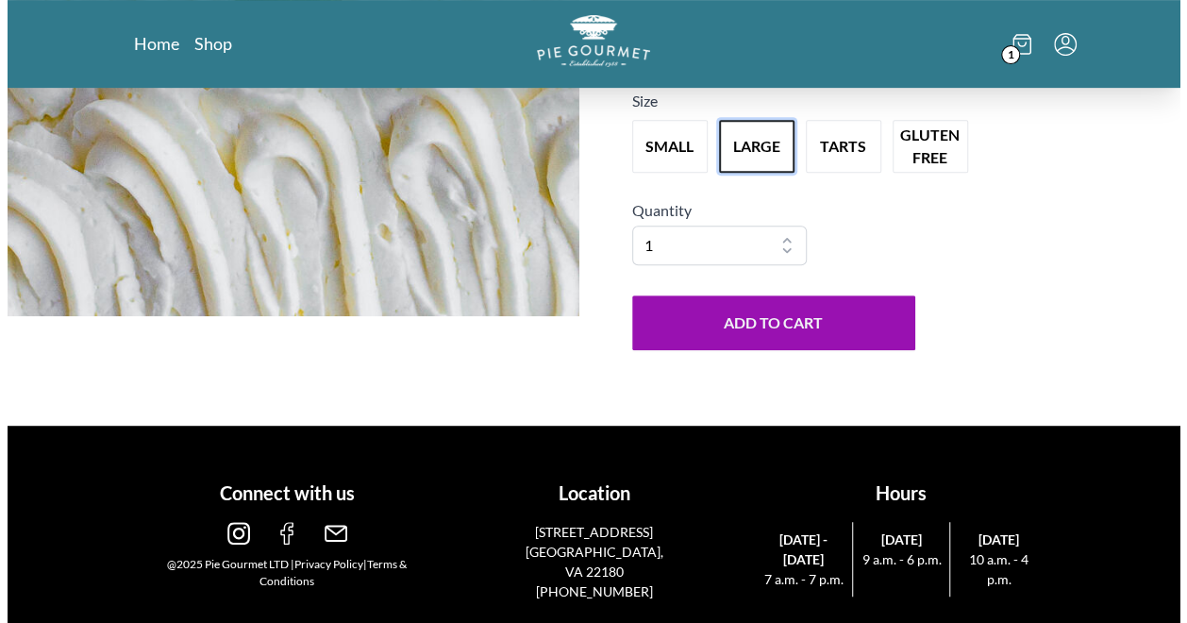
scroll to position [346, 0]
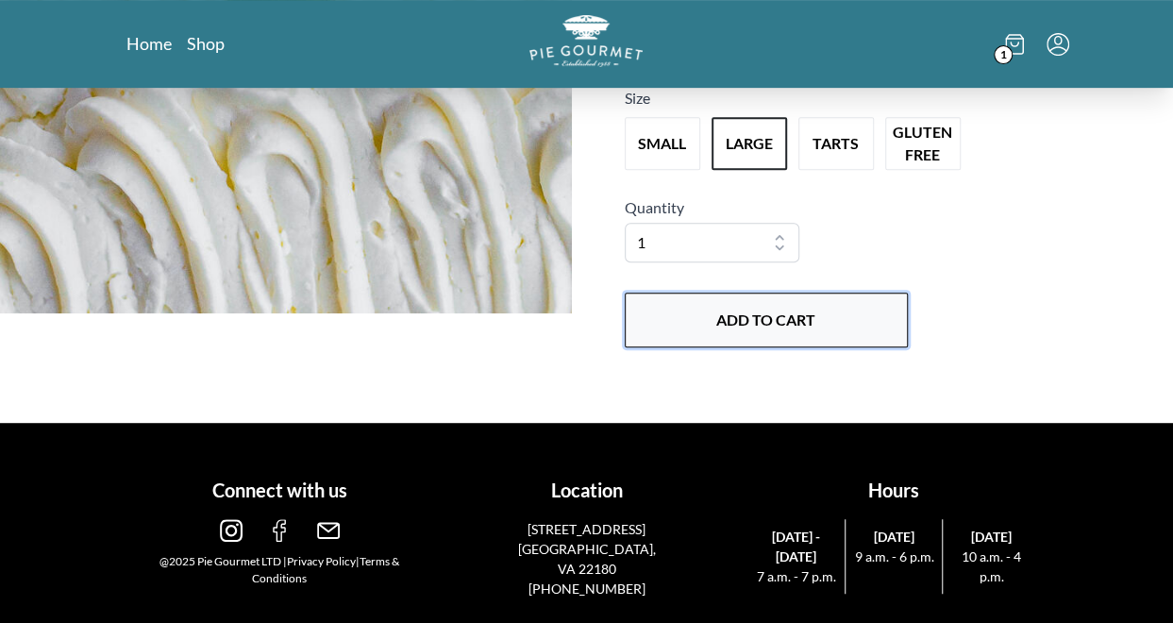
click at [765, 329] on button "Add to Cart" at bounding box center [766, 319] width 283 height 55
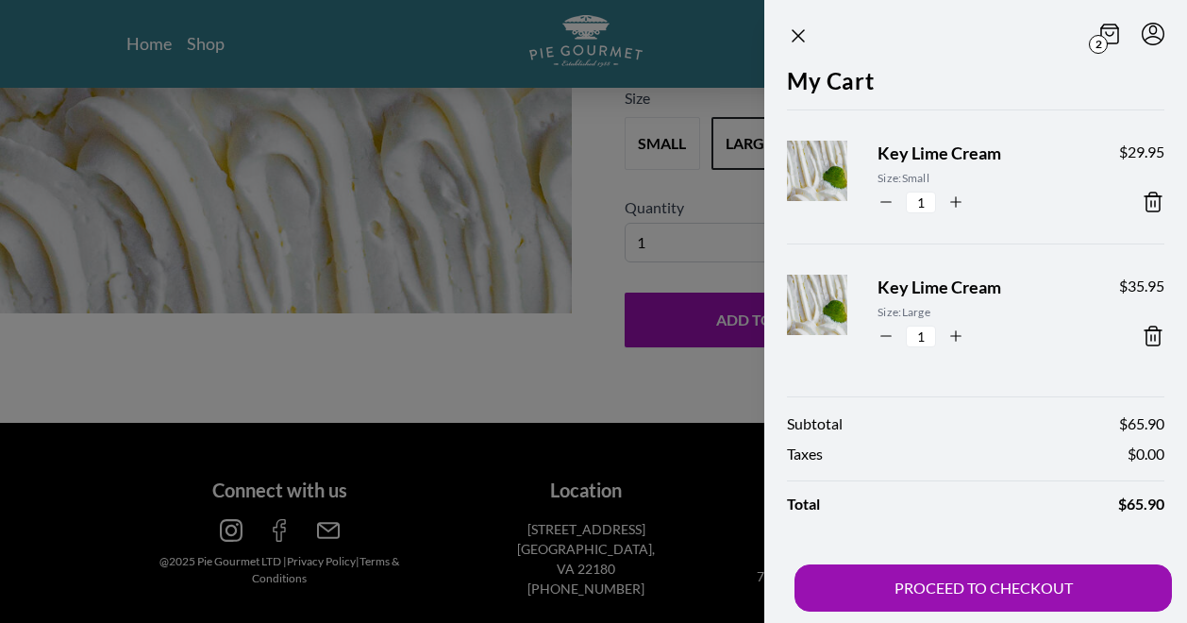
click at [1142, 197] on icon at bounding box center [1153, 202] width 23 height 23
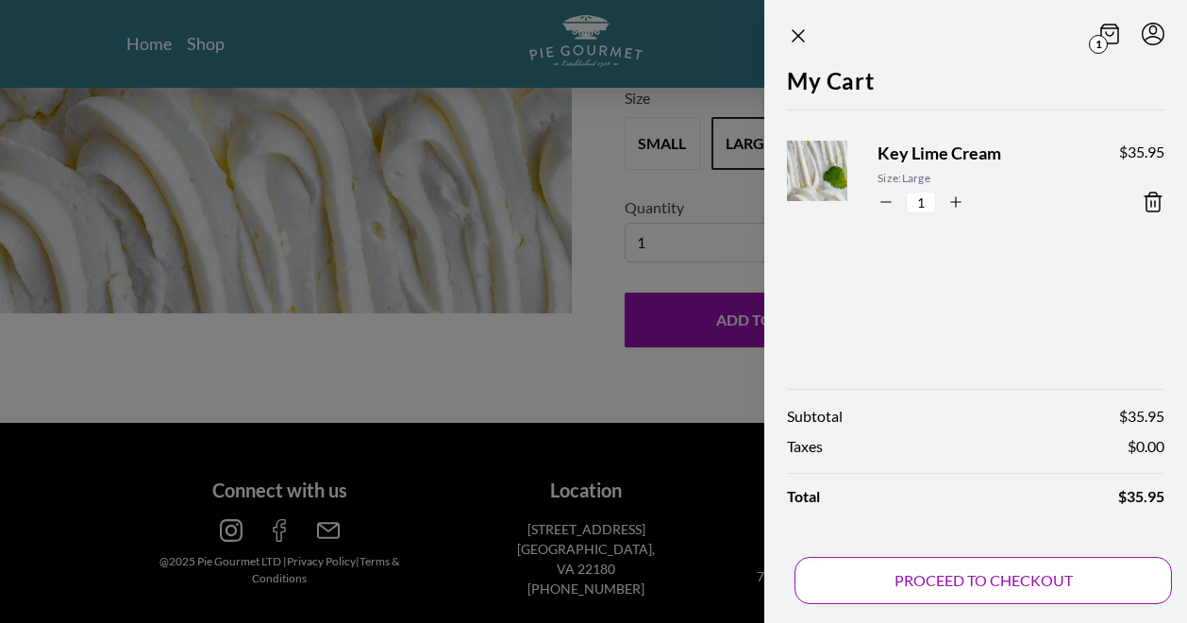
click at [1008, 577] on button "PROCEED TO CHECKOUT" at bounding box center [982, 580] width 377 height 47
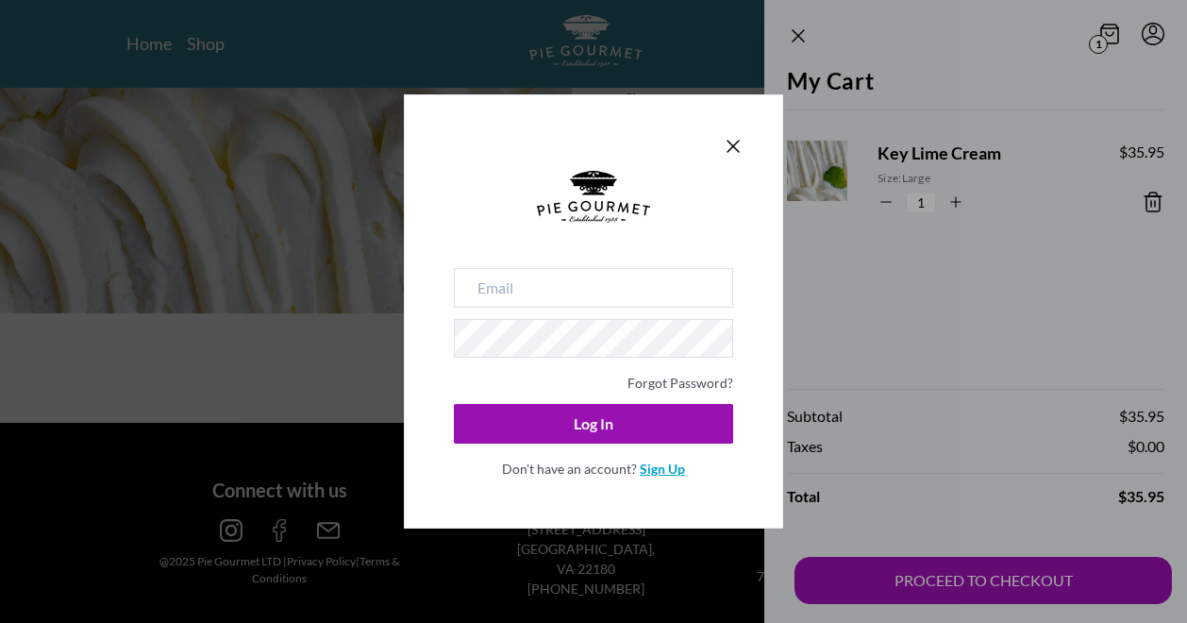
click at [672, 465] on link "Sign Up" at bounding box center [662, 468] width 45 height 16
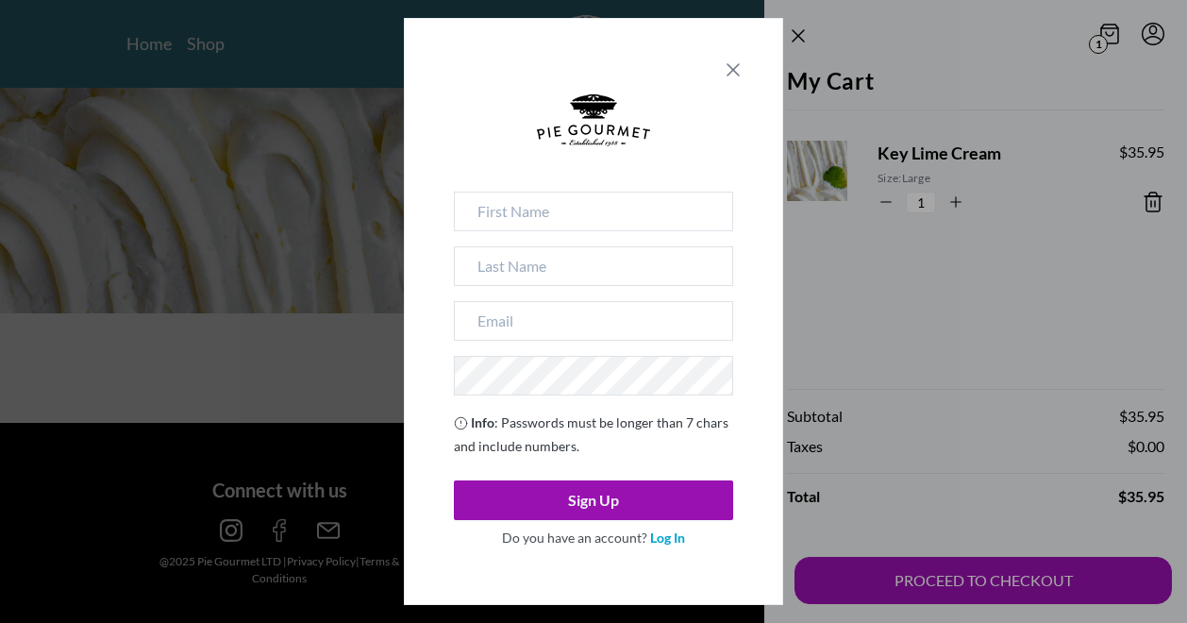
click at [727, 73] on icon "Close panel" at bounding box center [733, 69] width 23 height 23
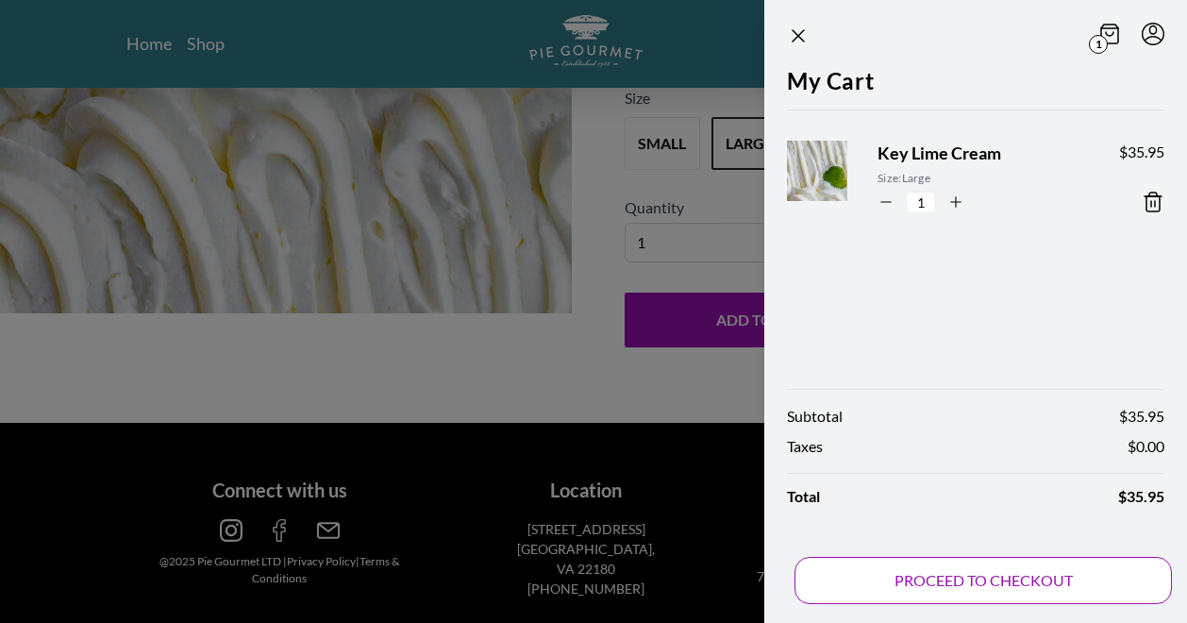
click at [868, 561] on button "PROCEED TO CHECKOUT" at bounding box center [982, 580] width 377 height 47
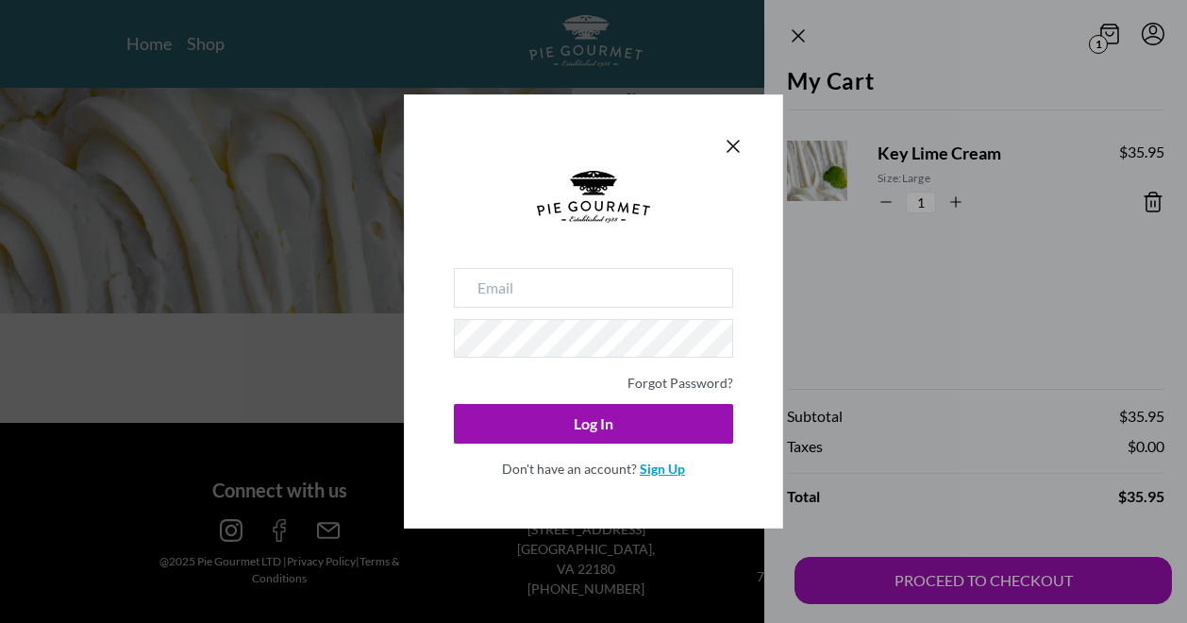
click at [652, 465] on link "Sign Up" at bounding box center [662, 468] width 45 height 16
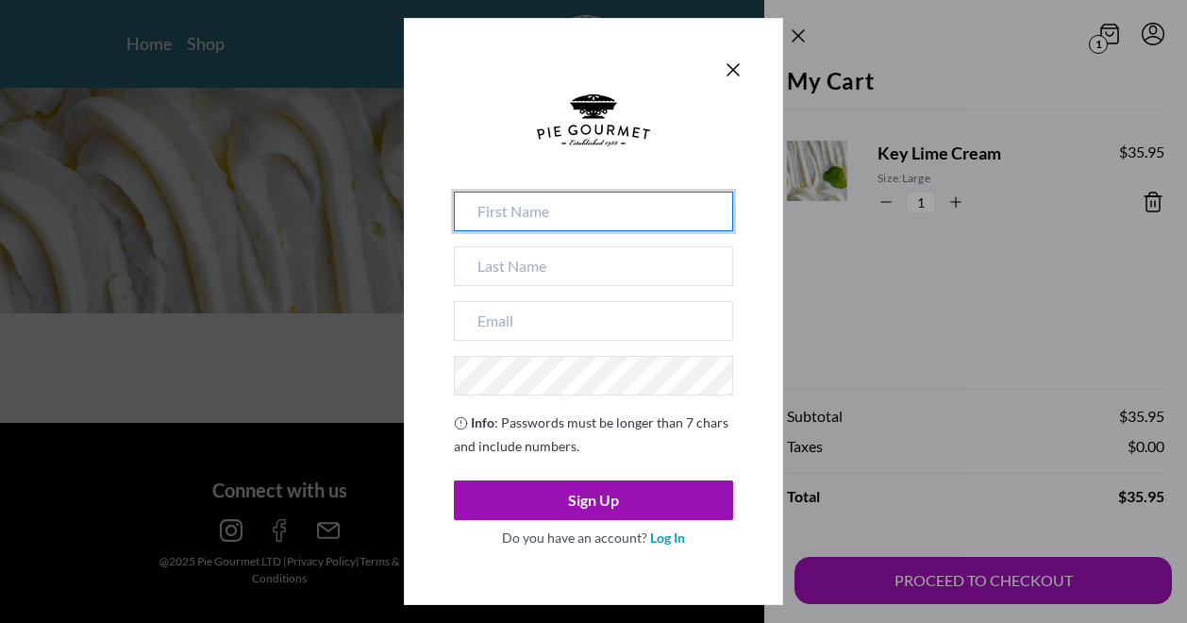
click at [552, 221] on input at bounding box center [593, 212] width 279 height 40
type input "Nody"
type input "[PERSON_NAME]"
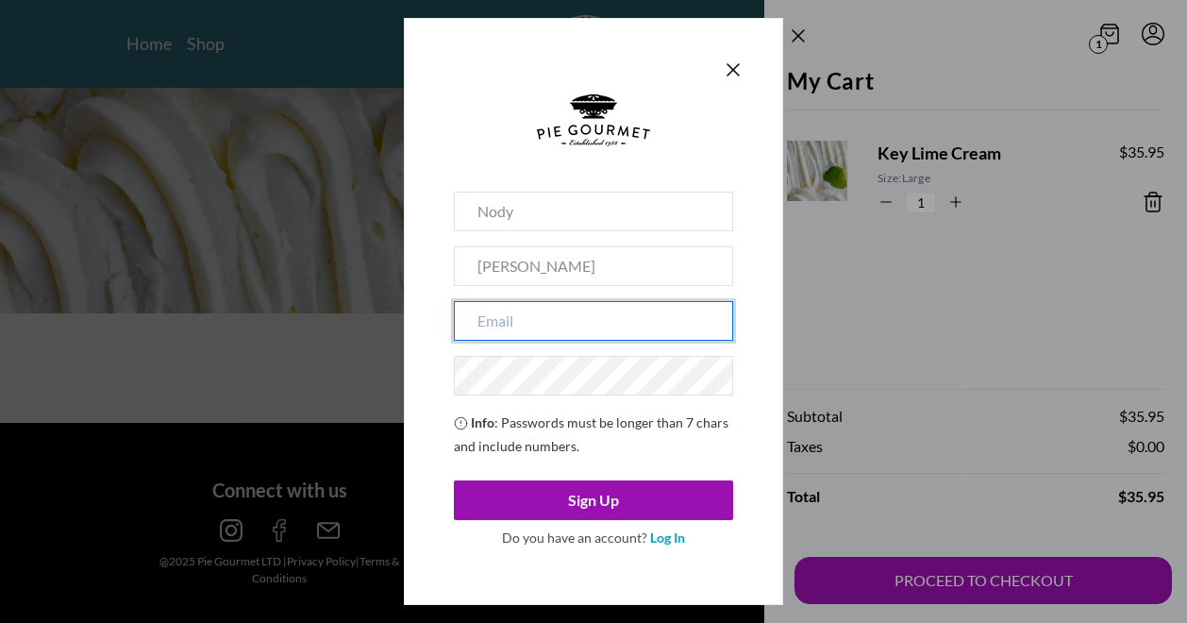
type input "[EMAIL_ADDRESS][DOMAIN_NAME]"
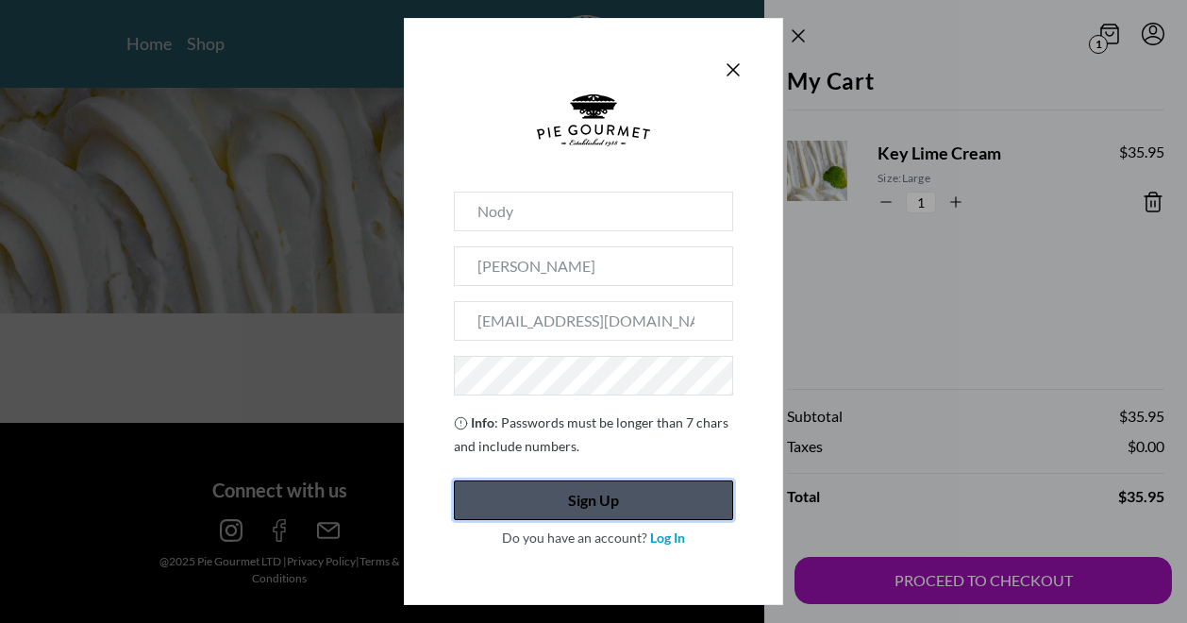
click at [588, 502] on button "Sign Up" at bounding box center [593, 500] width 279 height 40
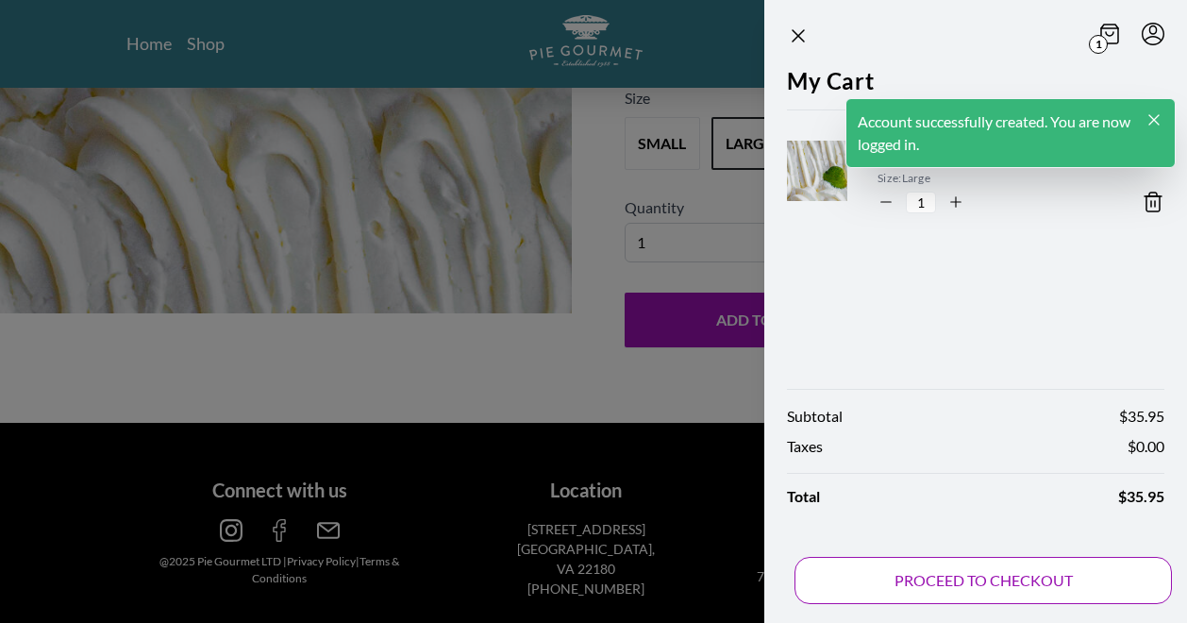
click at [1002, 576] on button "PROCEED TO CHECKOUT" at bounding box center [982, 580] width 377 height 47
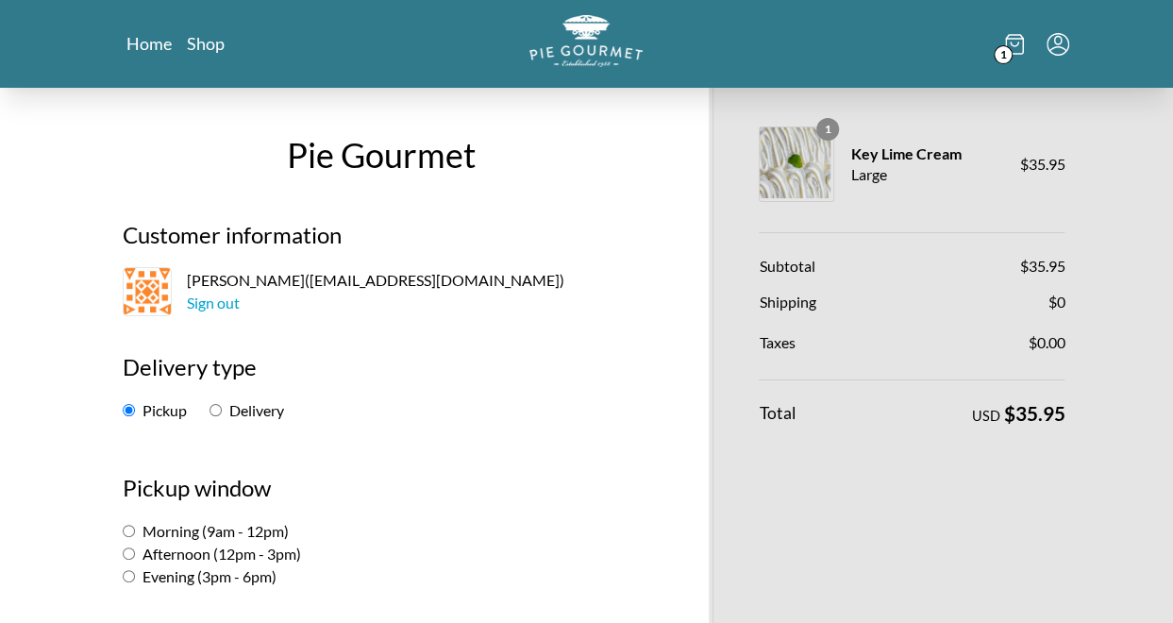
scroll to position [109, 0]
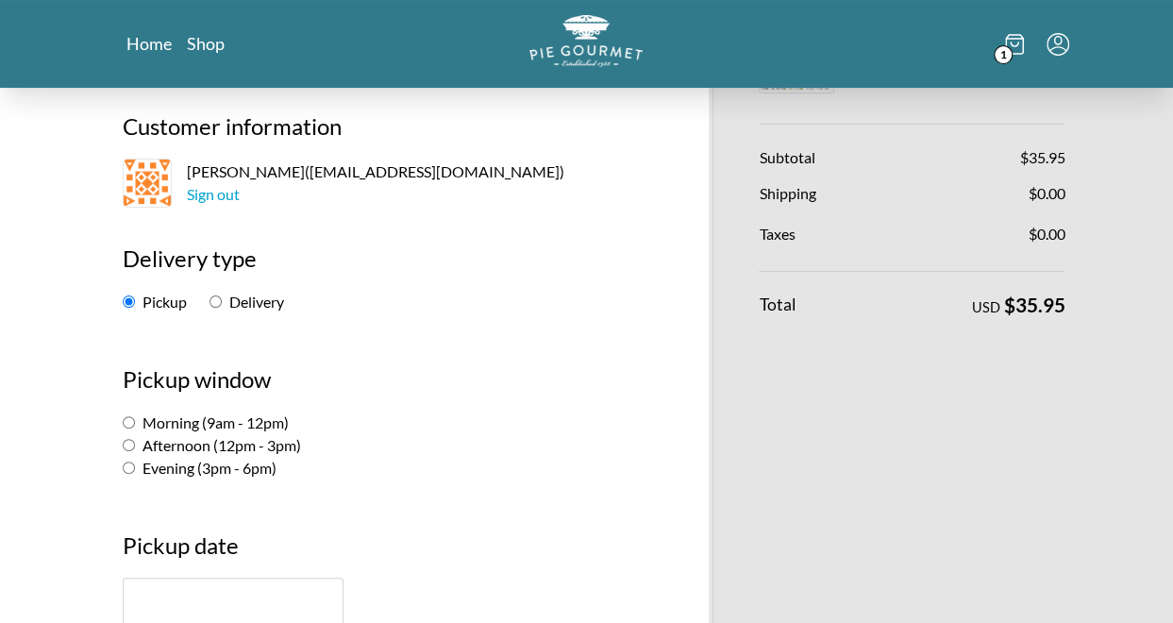
click at [209, 303] on input "Delivery" at bounding box center [215, 301] width 12 height 12
radio input "true"
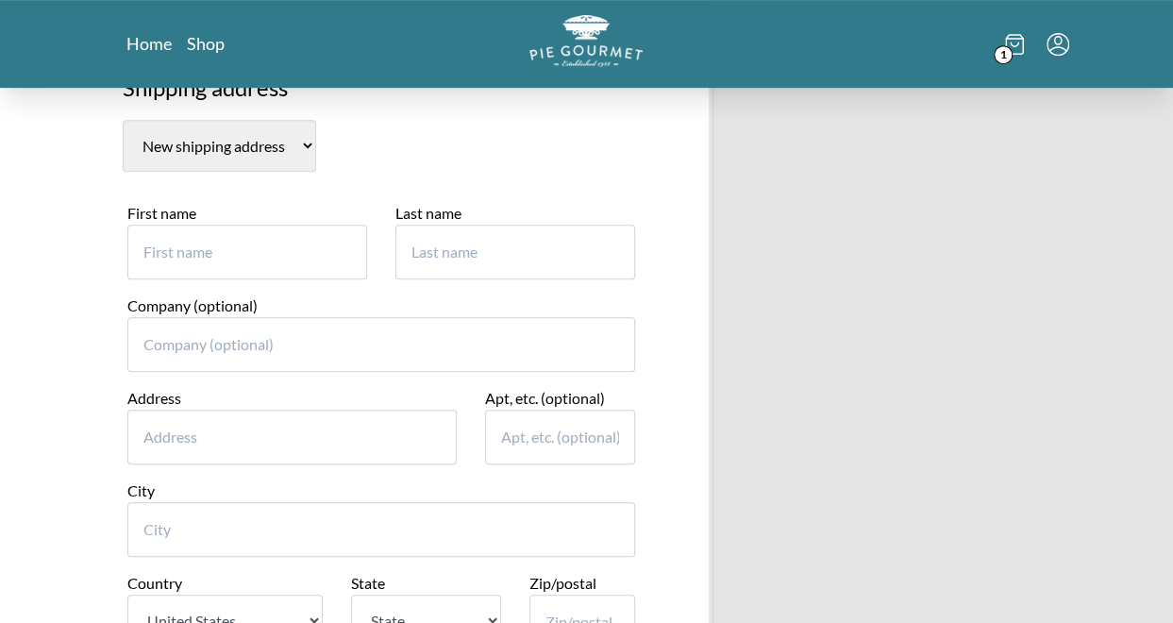
scroll to position [349, 0]
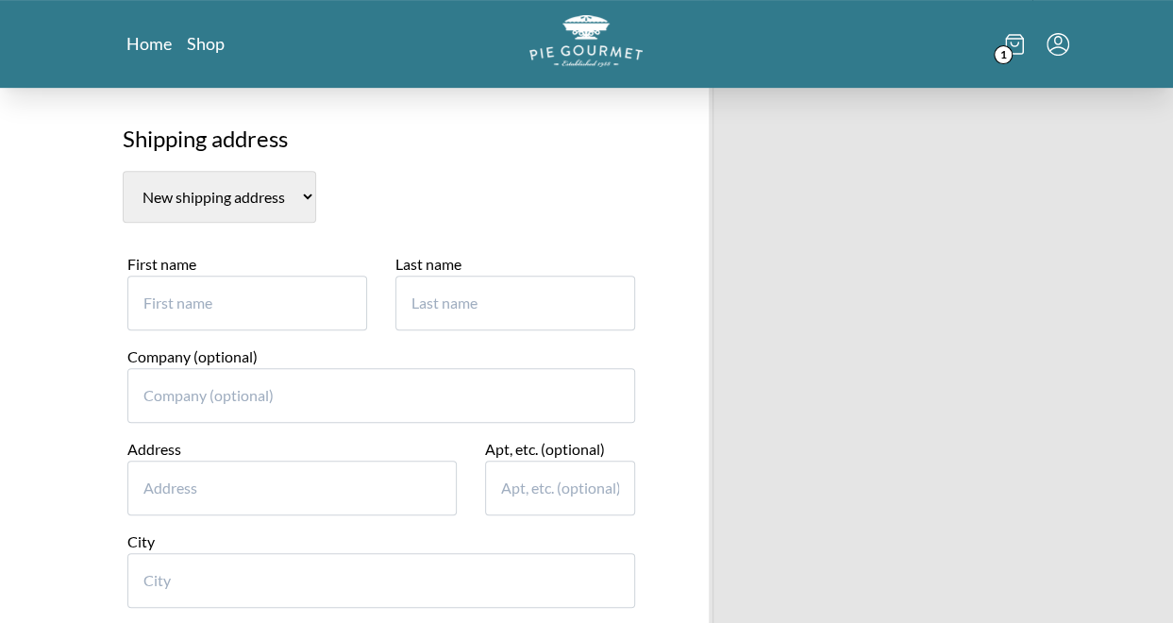
click at [224, 296] on input "First name" at bounding box center [247, 303] width 240 height 55
type input "Nody"
type input "[PERSON_NAME]"
type input "[STREET_ADDRESS][PERSON_NAME]"
type input "Reston"
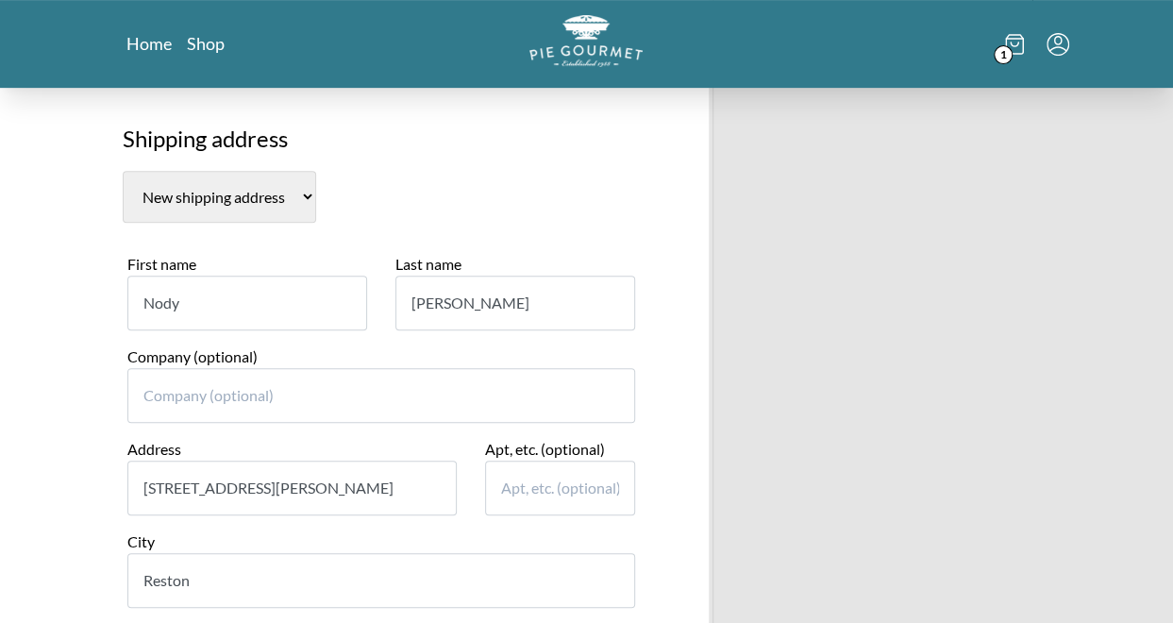
select select "VA"
type input "20190"
type input "4084825291"
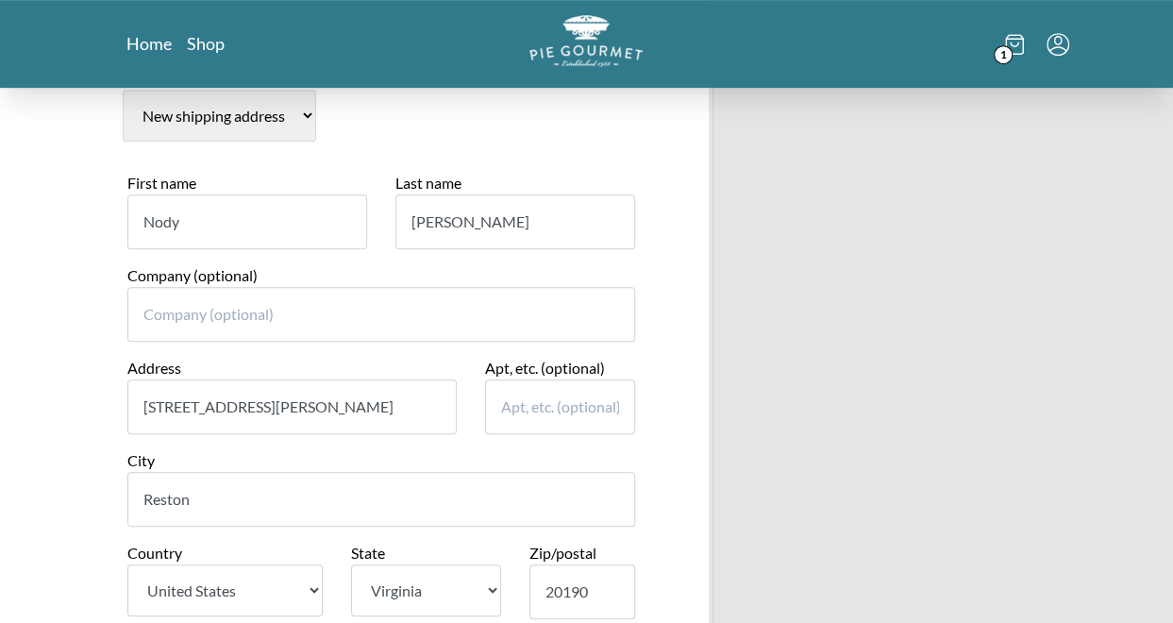
scroll to position [431, 0]
click at [307, 309] on input "Company (optional)" at bounding box center [381, 313] width 509 height 55
type input "Sandstone Care"
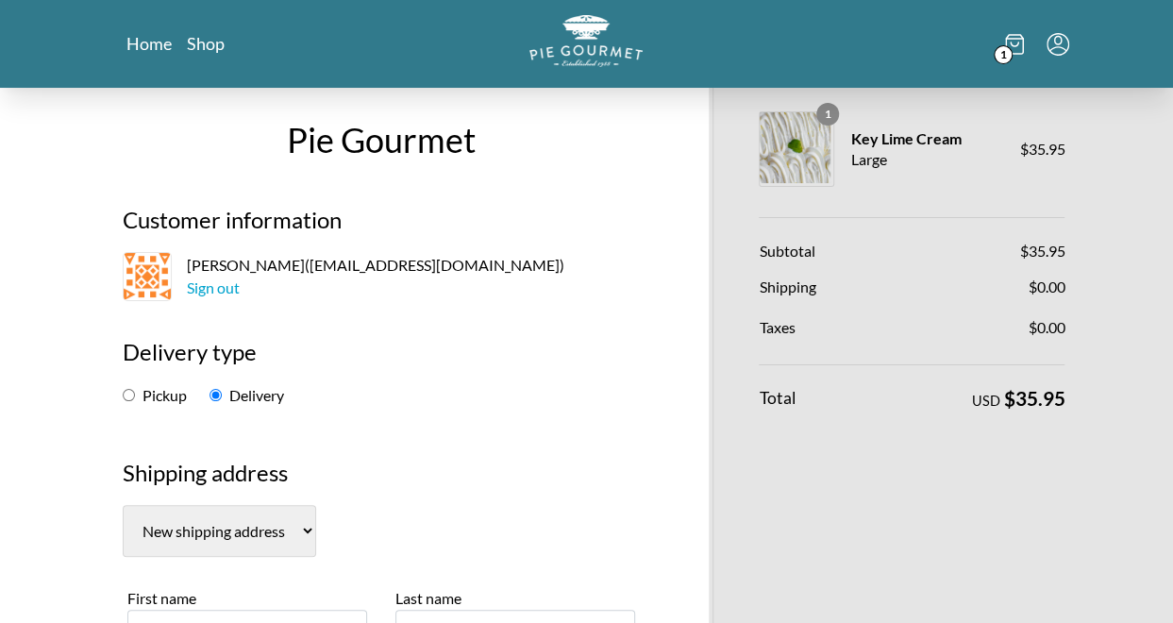
scroll to position [0, 0]
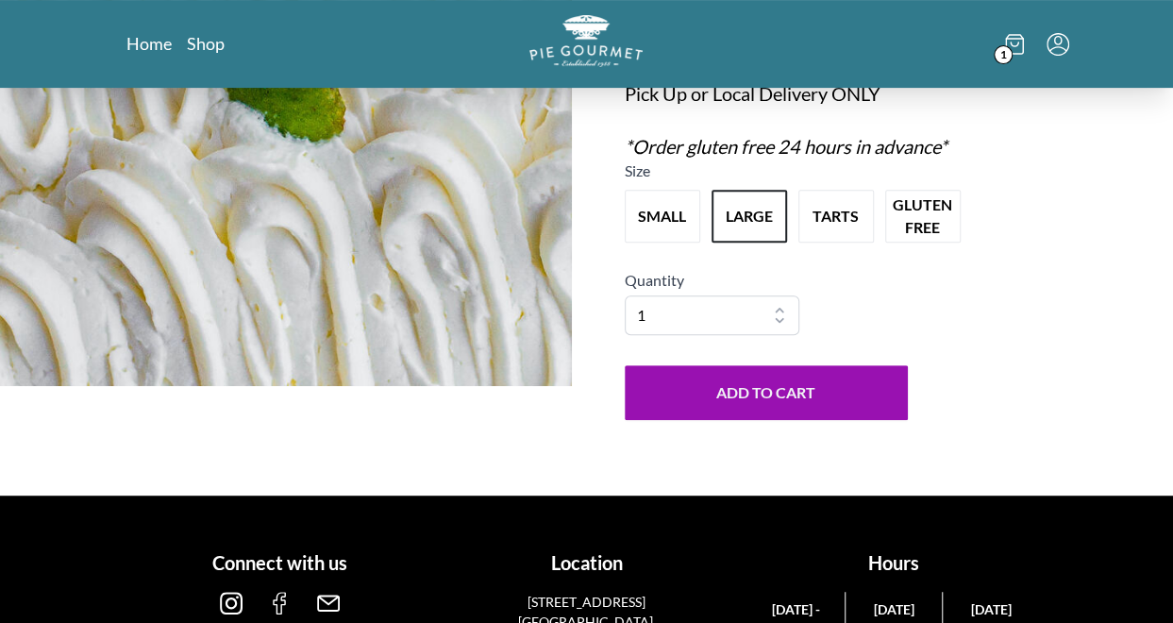
scroll to position [353, 0]
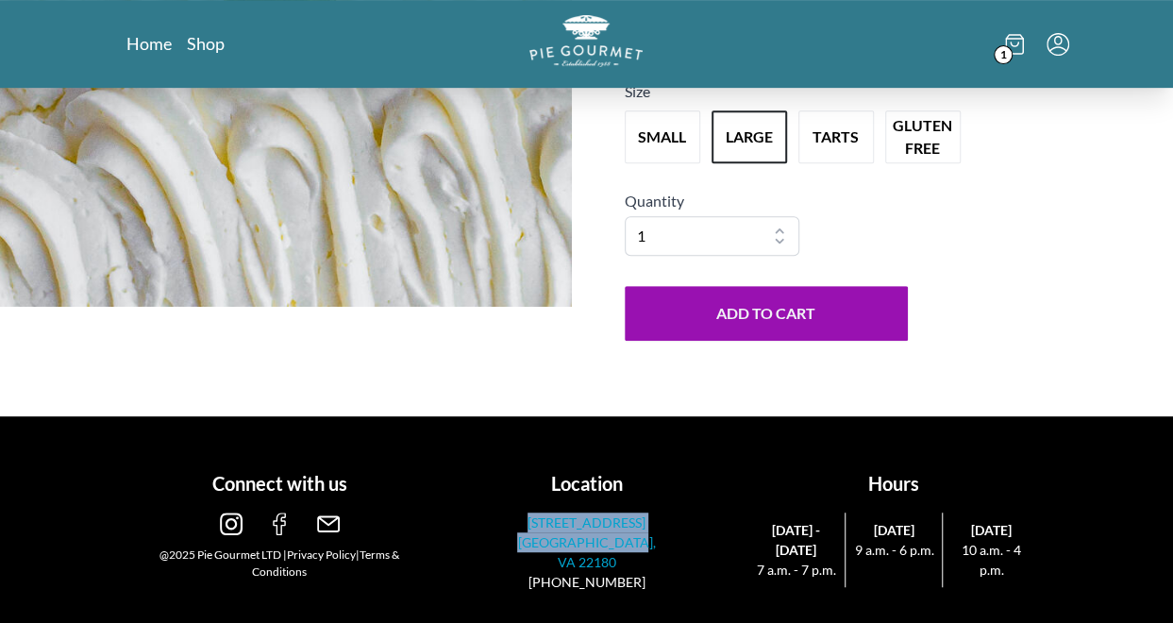
drag, startPoint x: 661, startPoint y: 539, endPoint x: 532, endPoint y: 518, distance: 130.9
click at [532, 518] on div "Location [STREET_ADDRESS] (703)281-7437" at bounding box center [587, 523] width 292 height 138
copy link "[STREET_ADDRESS]"
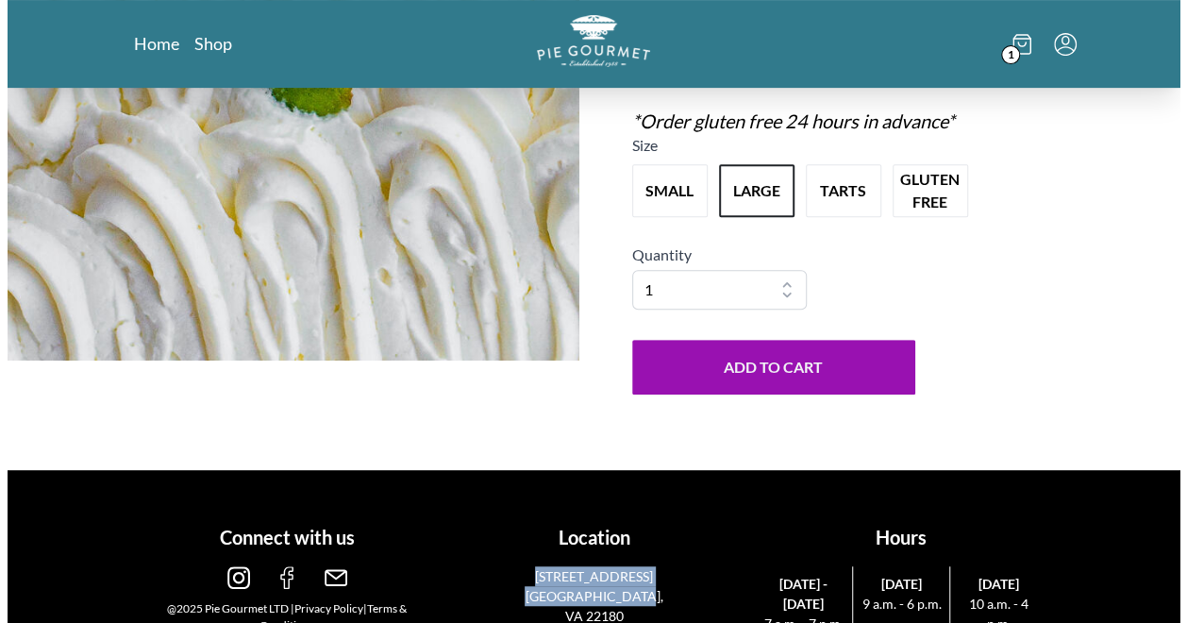
scroll to position [302, 0]
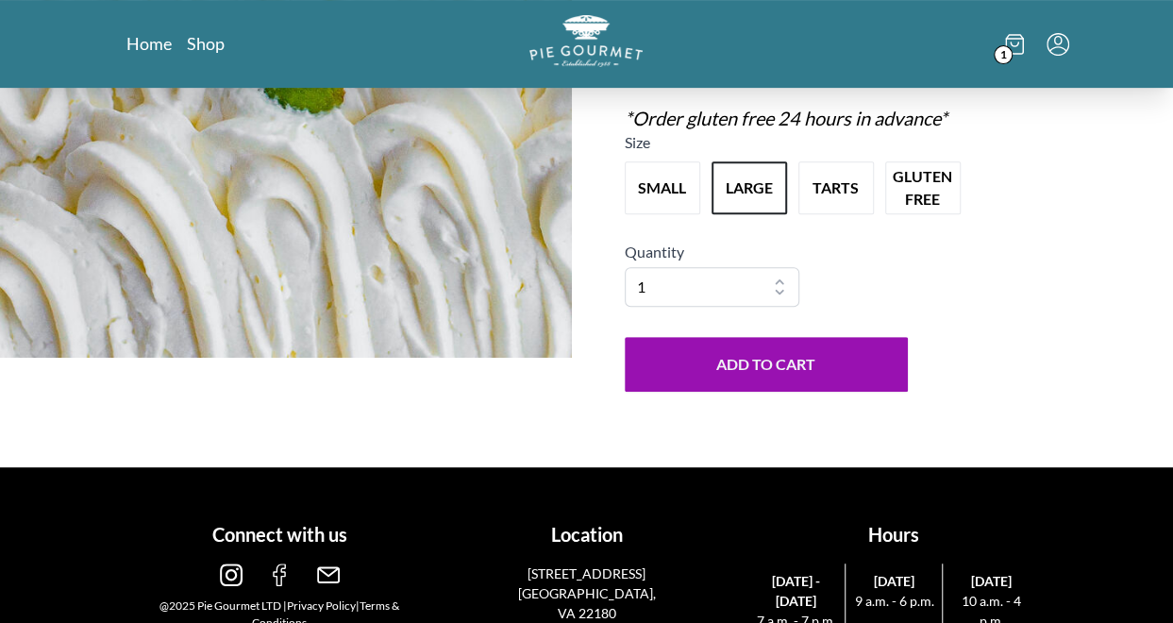
click at [1006, 46] on span "1" at bounding box center [1003, 54] width 19 height 19
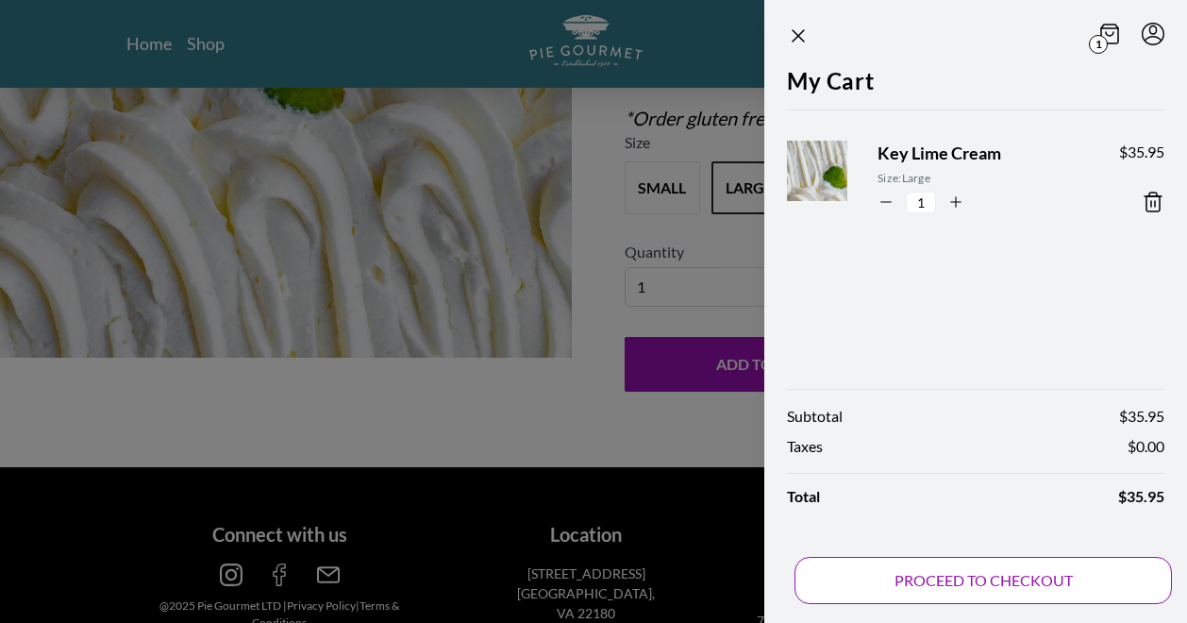
click at [970, 590] on button "PROCEED TO CHECKOUT" at bounding box center [982, 580] width 377 height 47
select select "VA"
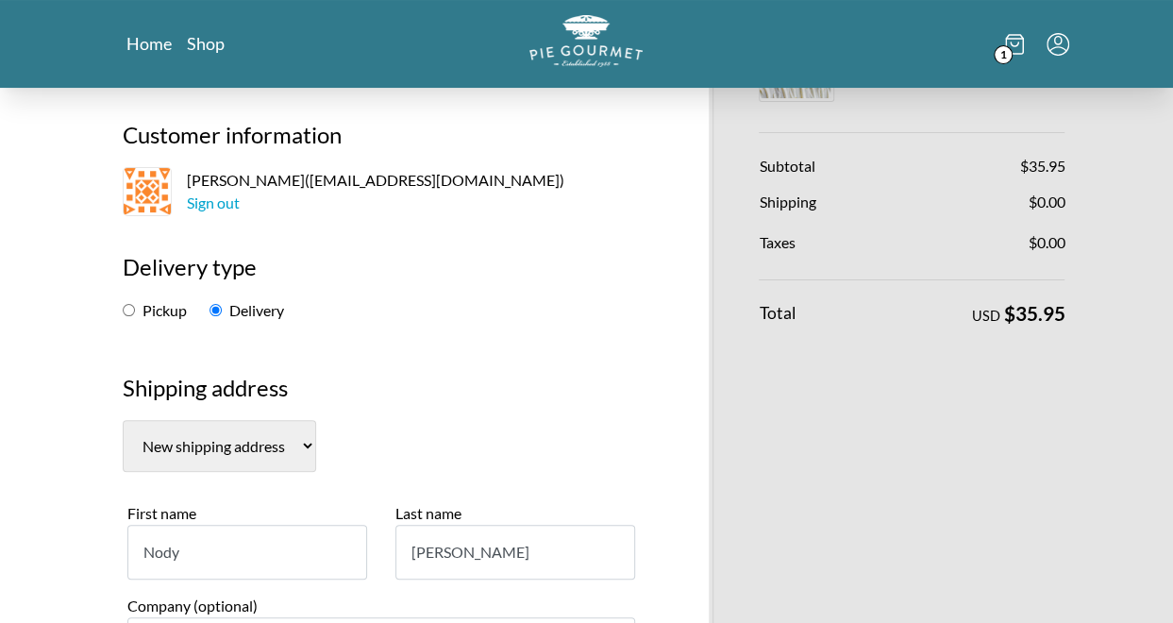
scroll to position [101, 0]
click at [129, 303] on input "Pickup" at bounding box center [129, 309] width 12 height 12
radio input "true"
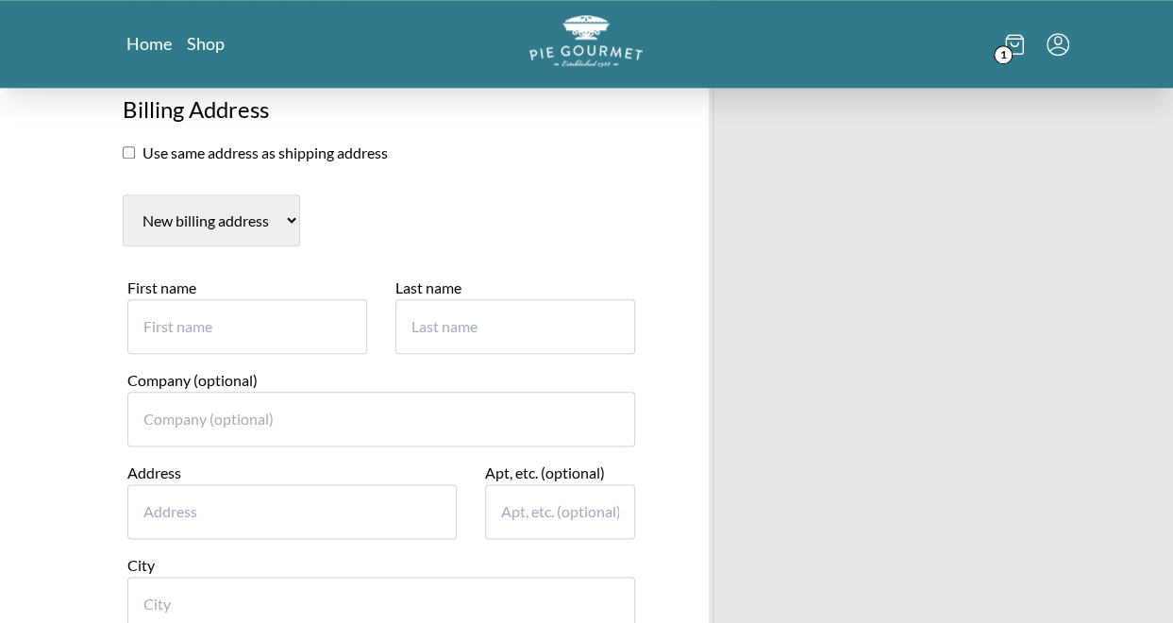
scroll to position [901, 0]
click at [268, 322] on input "First name" at bounding box center [247, 327] width 240 height 55
type input "Nody"
type input "2"
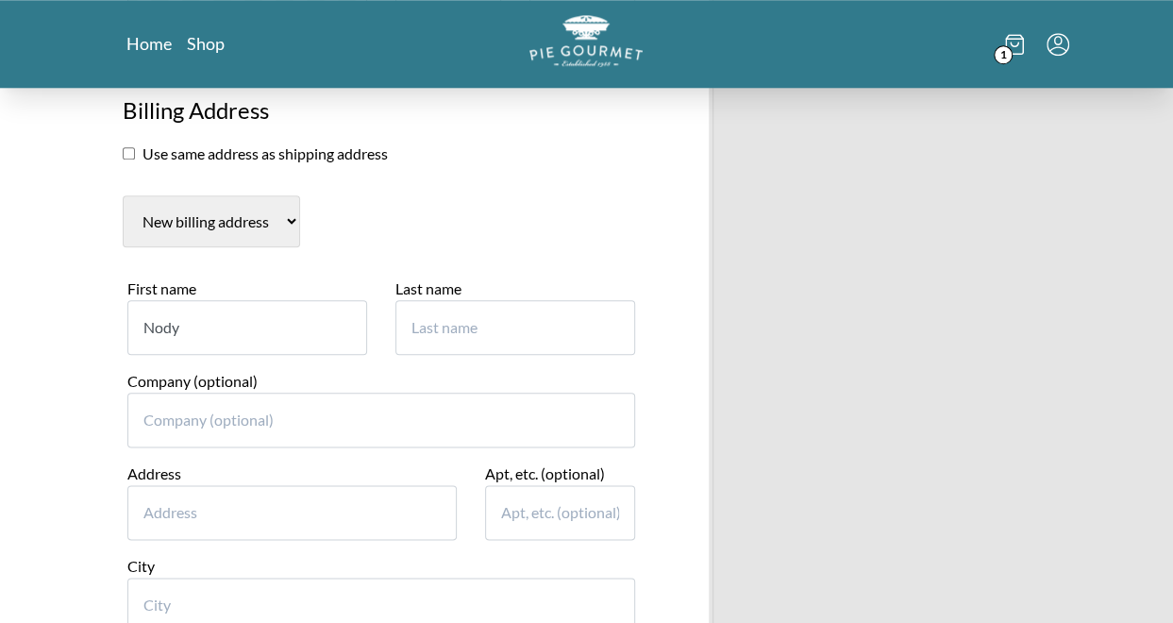
type input "2"
type input "[PERSON_NAME]"
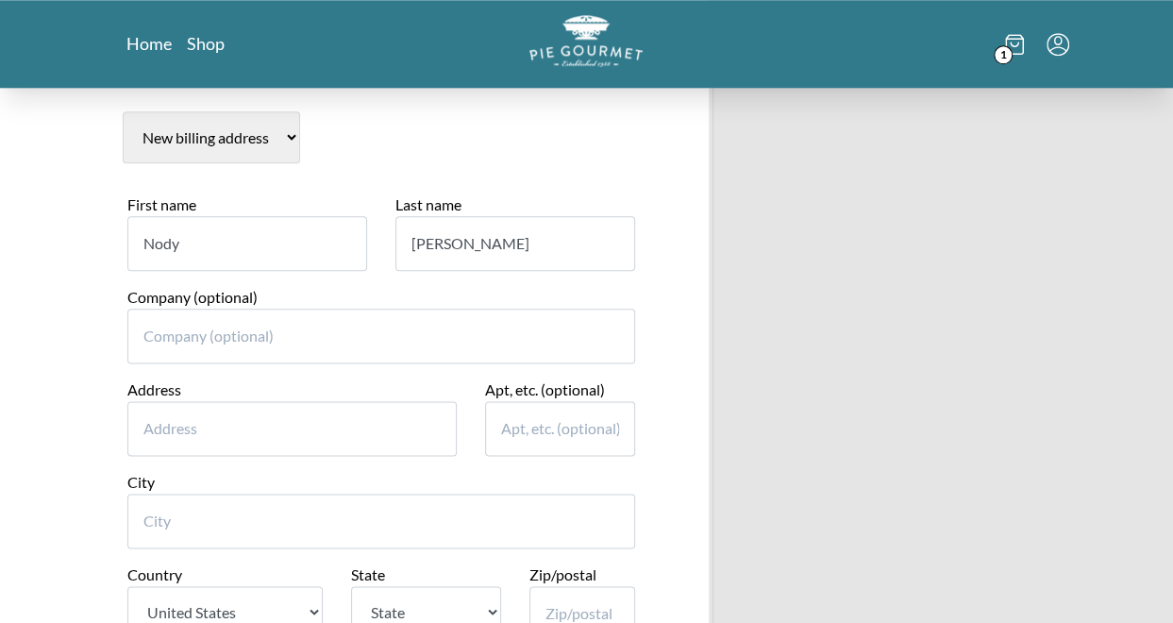
scroll to position [991, 0]
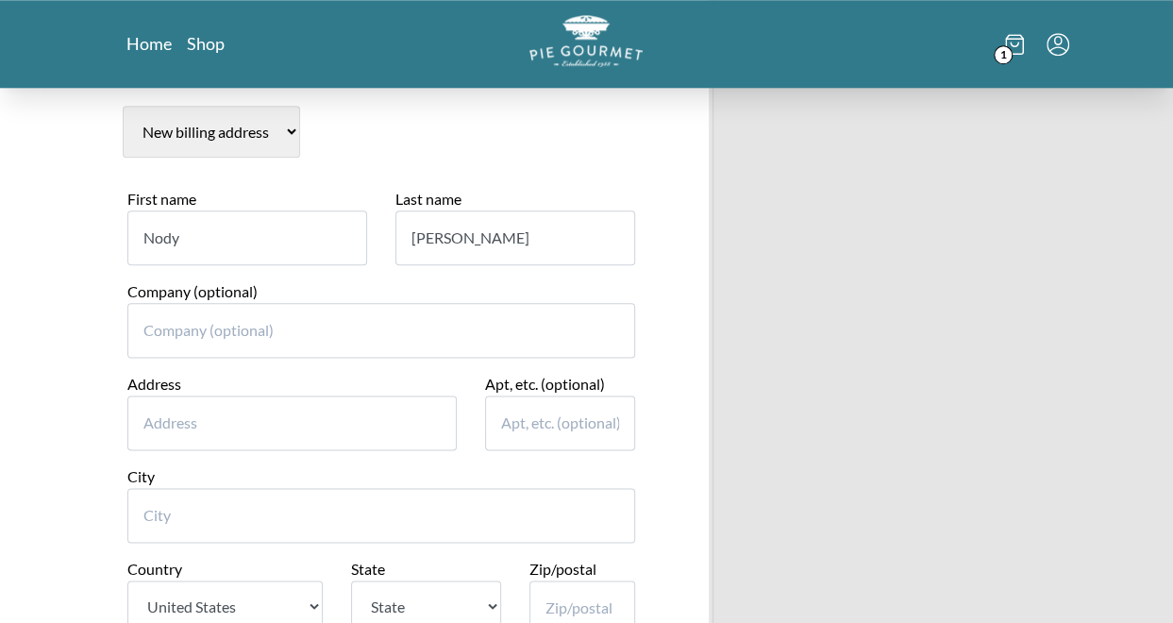
click at [248, 411] on input "Address" at bounding box center [291, 422] width 329 height 55
type input "21682 [GEOGRAPHIC_DATA] Ter"
type input "Ashburn"
select select "VA"
type input "20147"
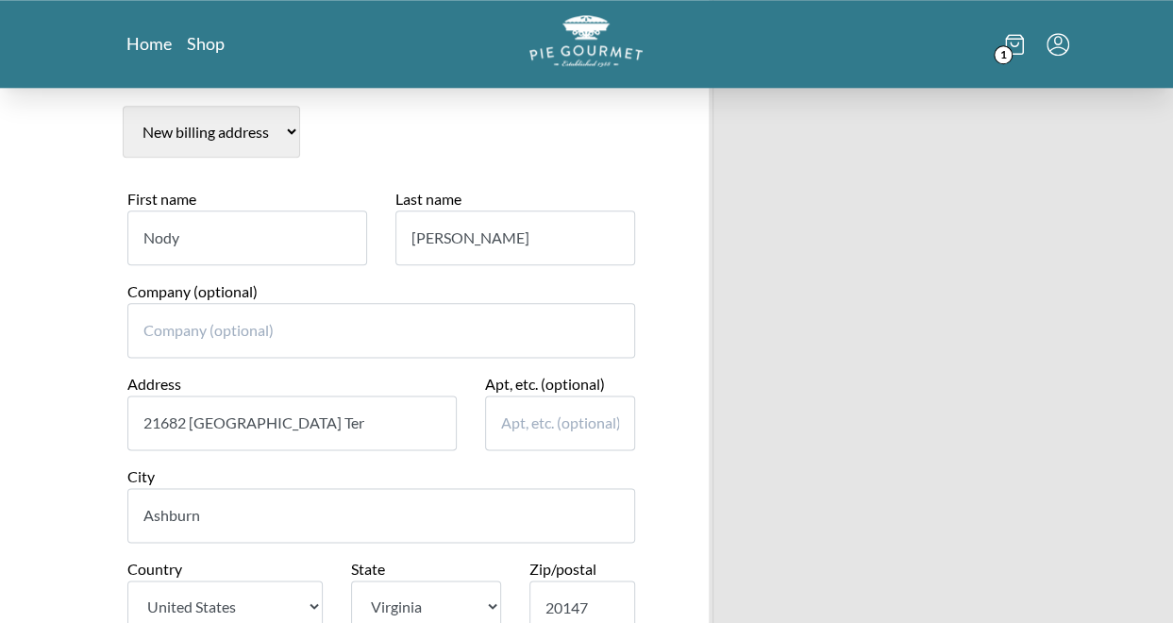
type input "4084825291"
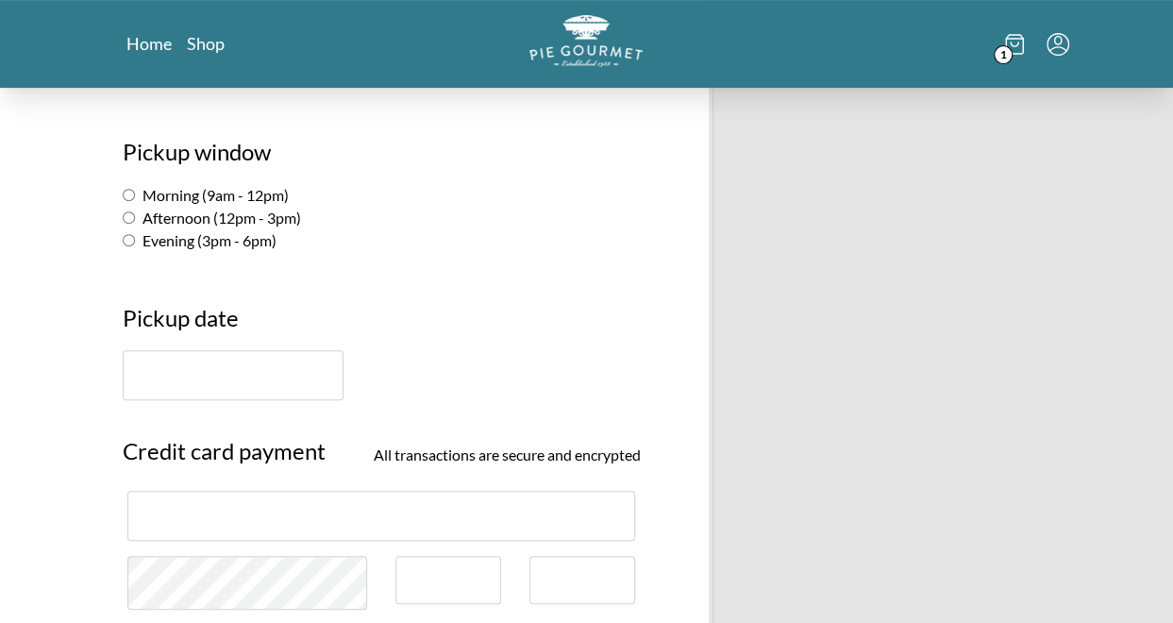
scroll to position [333, 0]
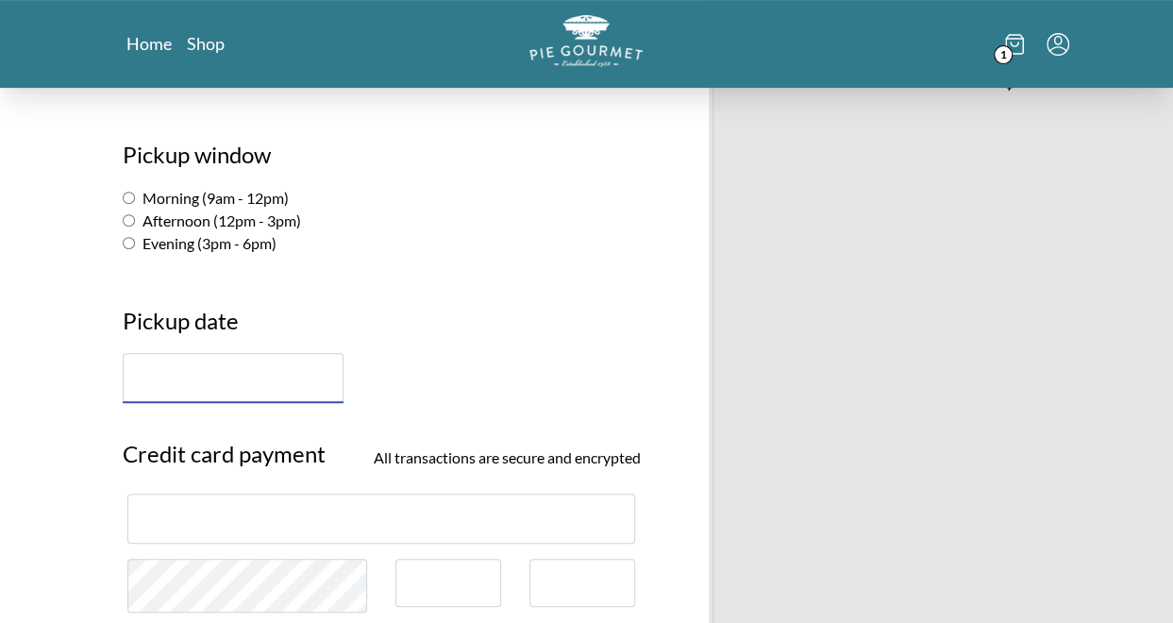
click at [234, 373] on input "text" at bounding box center [233, 378] width 221 height 50
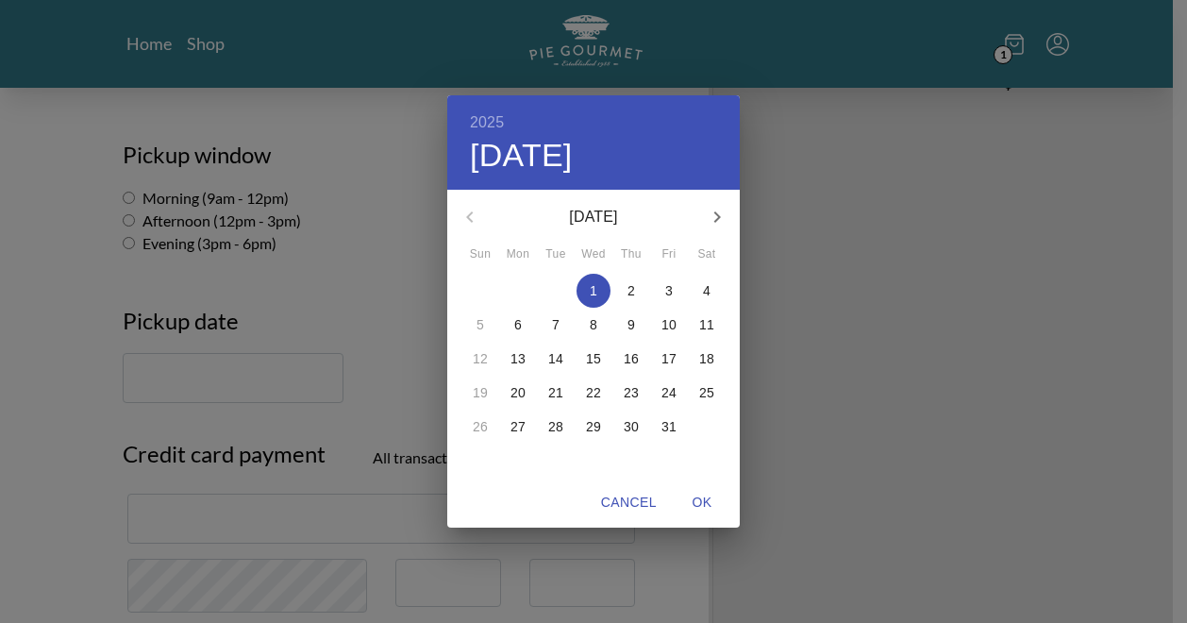
click at [594, 284] on p "1" at bounding box center [594, 290] width 8 height 19
click at [696, 493] on span "OK" at bounding box center [701, 503] width 45 height 24
type input "[DATE]"
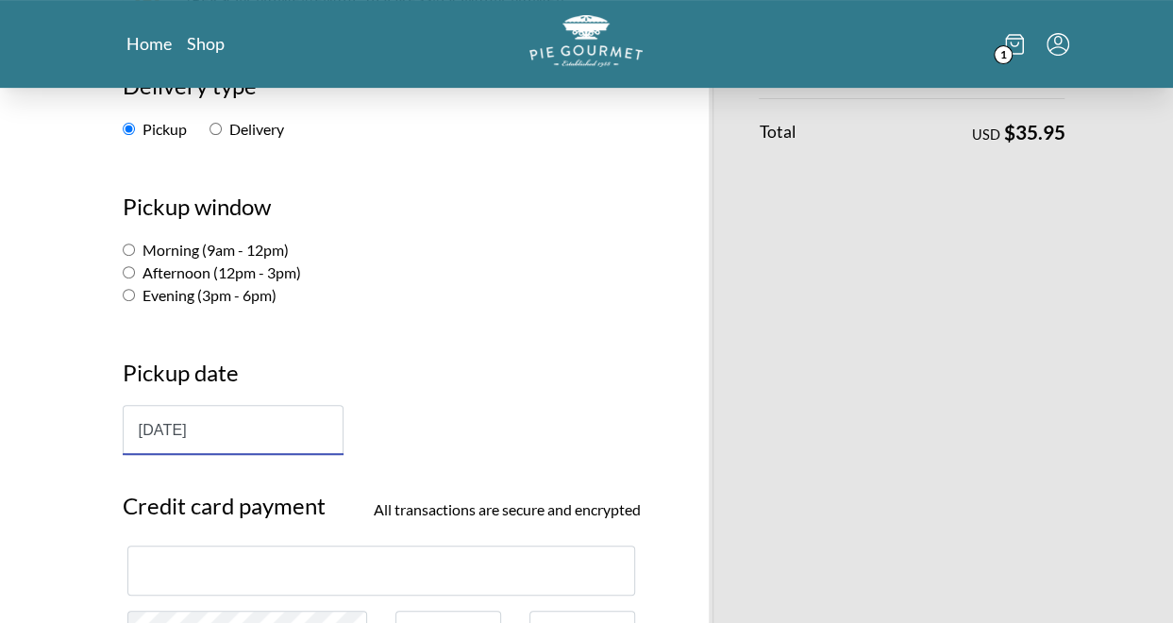
scroll to position [280, 0]
click at [125, 299] on input "Evening (3pm - 6pm)" at bounding box center [129, 296] width 12 height 12
radio input "true"
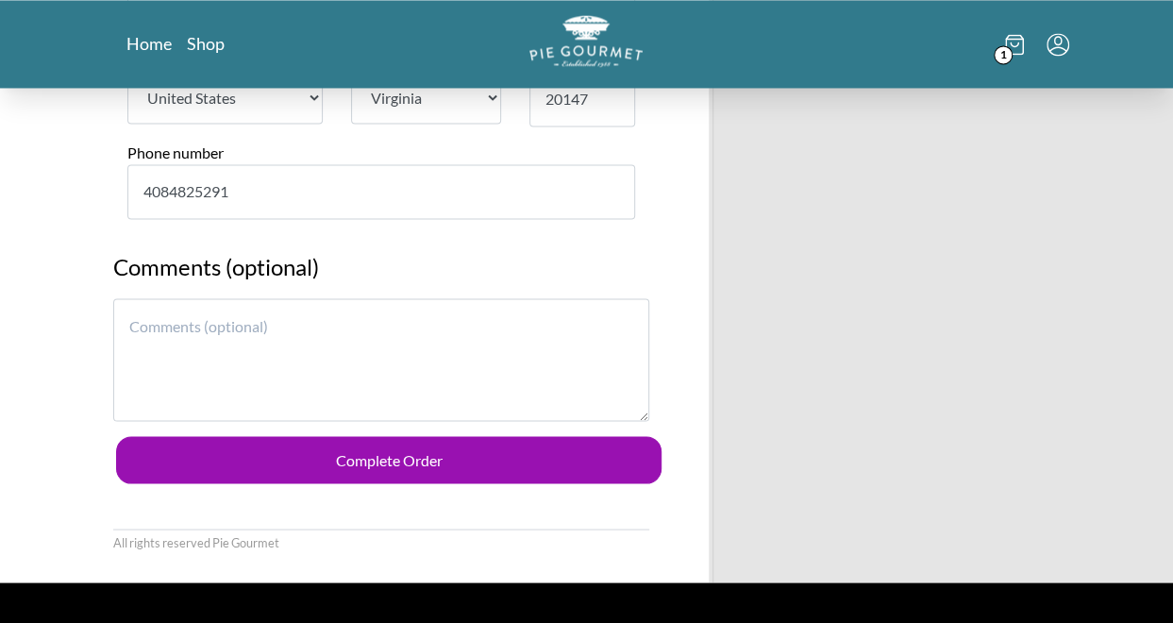
scroll to position [1506, 0]
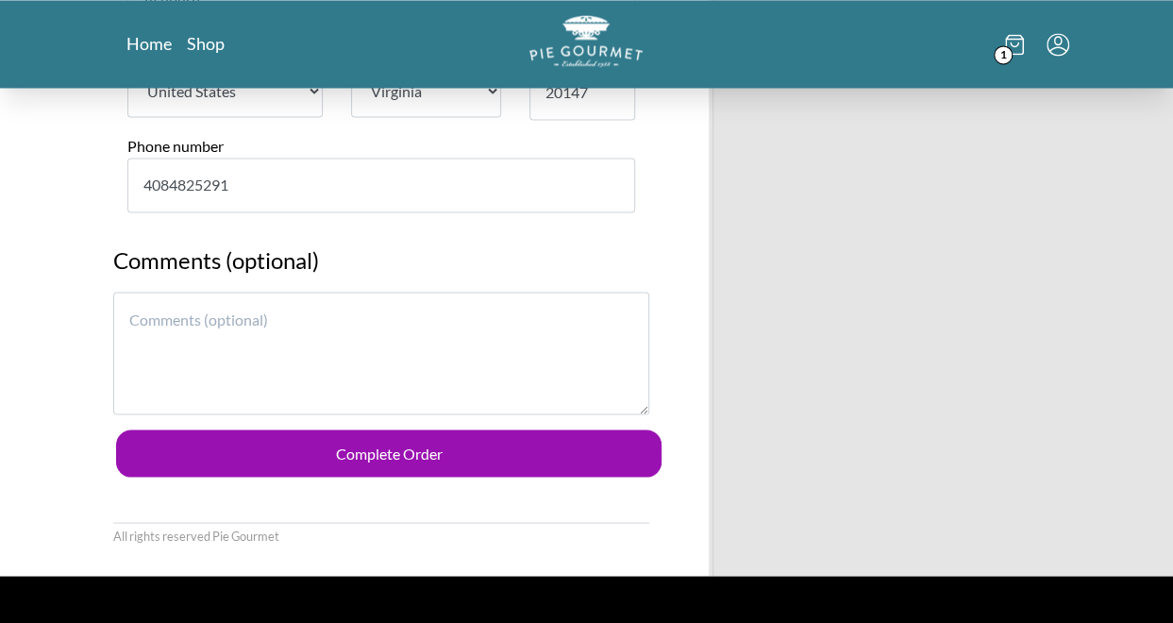
click at [321, 332] on textarea at bounding box center [381, 353] width 537 height 123
click at [516, 310] on textarea "If there is a place to write please write Congratulations." at bounding box center [381, 353] width 537 height 123
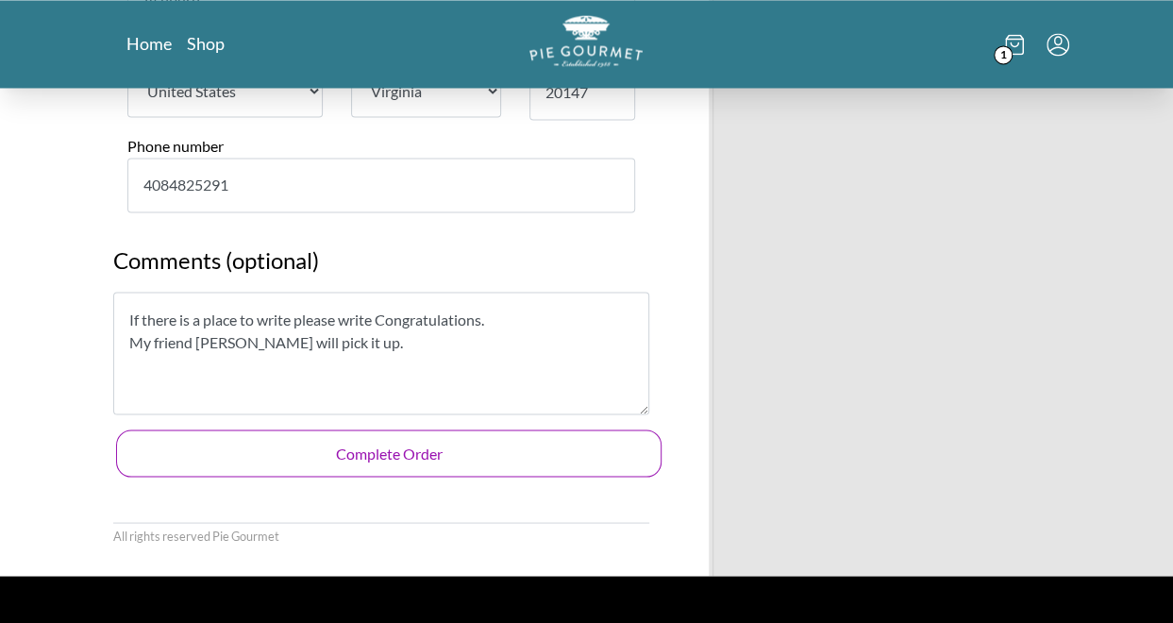
type textarea "If there is a place to write please write Congratulations. My friend [PERSON_NA…"
click at [401, 451] on button "Complete Order" at bounding box center [389, 452] width 546 height 47
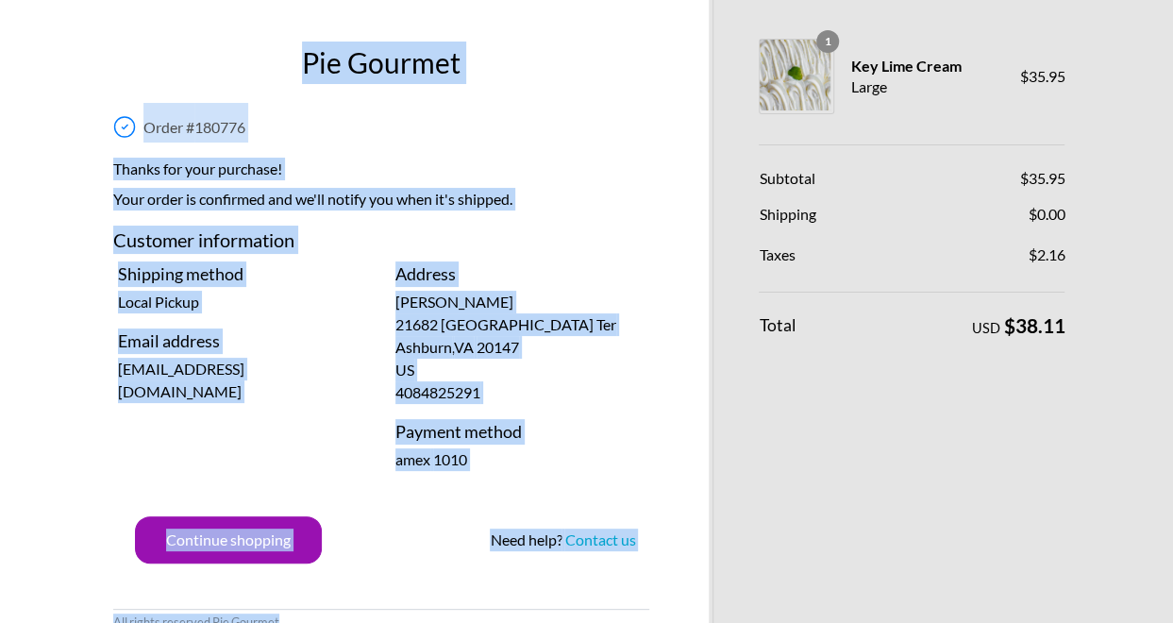
drag, startPoint x: 65, startPoint y: 25, endPoint x: 693, endPoint y: 122, distance: 635.7
click at [693, 122] on div "Pie Gourmet Order # 180776 Thanks for your purchase! Your order is confirmed an…" at bounding box center [586, 331] width 1173 height 662
